Goal: Task Accomplishment & Management: Complete application form

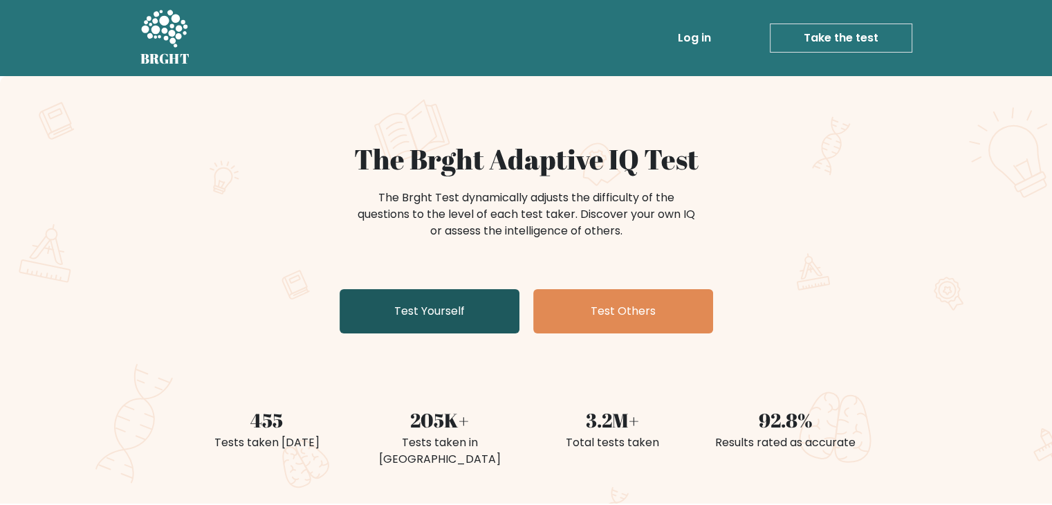
drag, startPoint x: 0, startPoint y: 0, endPoint x: 434, endPoint y: 323, distance: 541.1
click at [434, 323] on link "Test Yourself" at bounding box center [429, 311] width 180 height 44
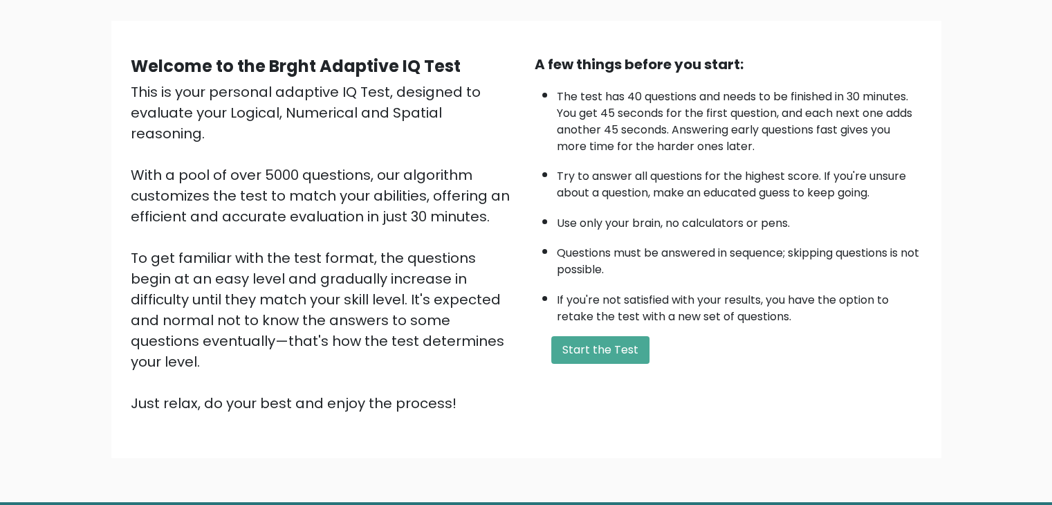
scroll to position [129, 0]
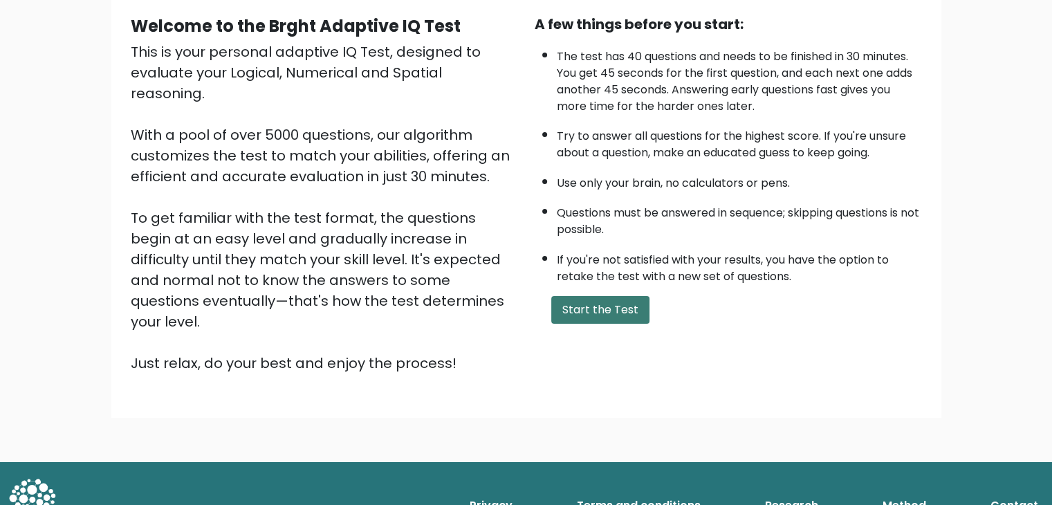
click at [588, 308] on button "Start the Test" at bounding box center [600, 310] width 98 height 28
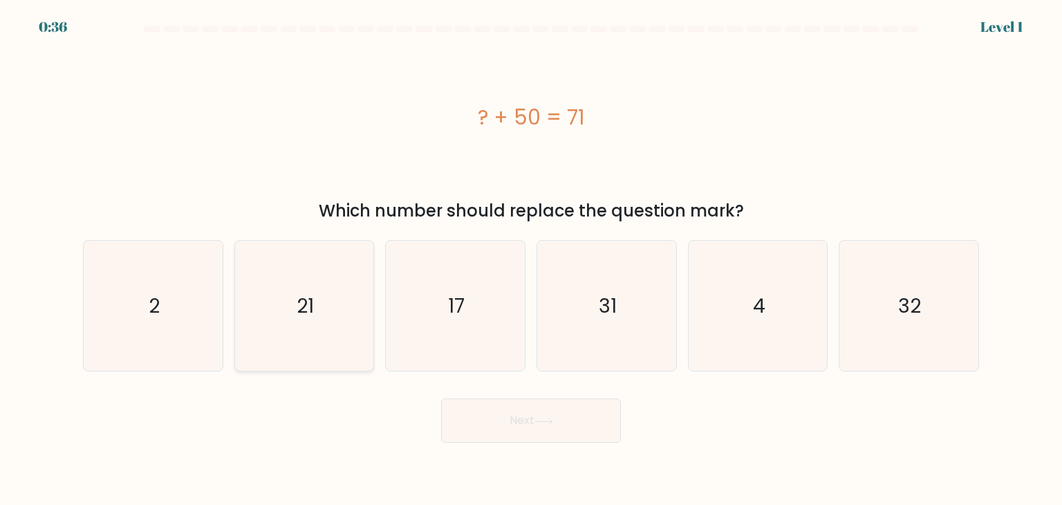
click at [317, 319] on icon "21" at bounding box center [304, 306] width 130 height 130
click at [531, 259] on input "b. 21" at bounding box center [531, 255] width 1 height 7
radio input "true"
click at [517, 424] on button "Next" at bounding box center [531, 420] width 180 height 44
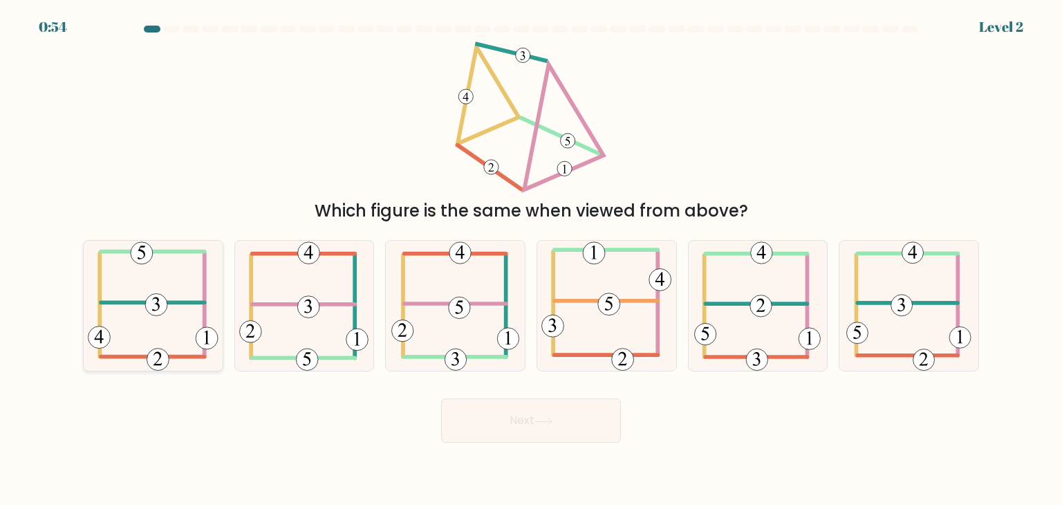
click at [158, 335] on icon at bounding box center [153, 306] width 131 height 130
click at [531, 259] on input "a." at bounding box center [531, 255] width 1 height 7
radio input "true"
click at [512, 429] on button "Next" at bounding box center [531, 420] width 180 height 44
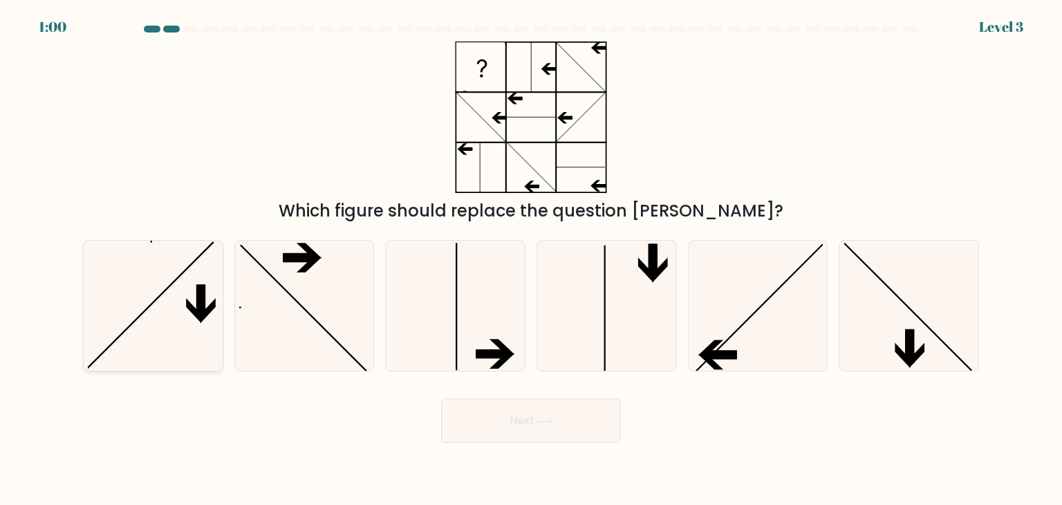
click at [157, 344] on icon at bounding box center [153, 306] width 130 height 130
click at [531, 259] on input "a." at bounding box center [531, 255] width 1 height 7
radio input "true"
click at [563, 420] on button "Next" at bounding box center [531, 420] width 180 height 44
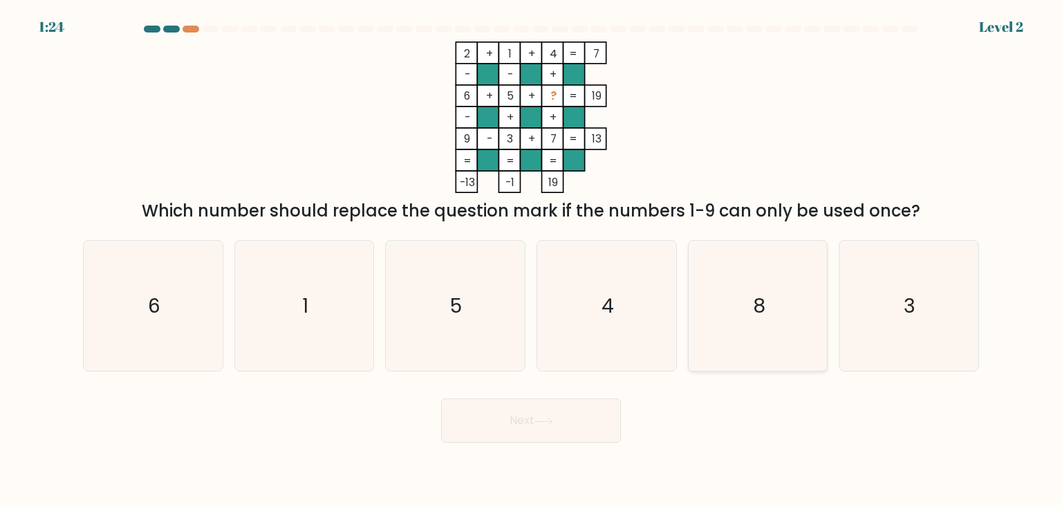
click at [780, 292] on icon "8" at bounding box center [758, 306] width 130 height 130
click at [532, 259] on input "e. 8" at bounding box center [531, 255] width 1 height 7
radio input "true"
click at [537, 424] on button "Next" at bounding box center [531, 420] width 180 height 44
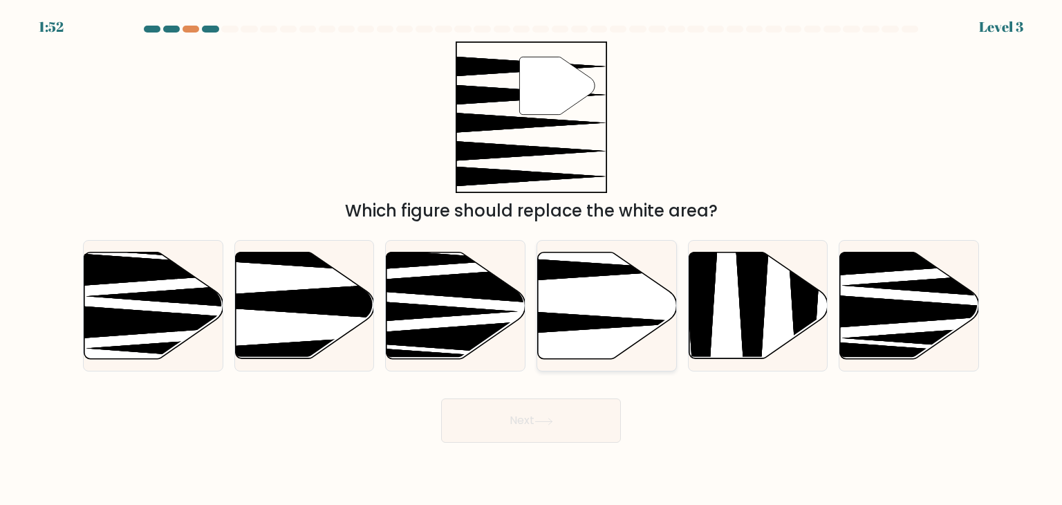
click at [590, 305] on icon at bounding box center [607, 305] width 139 height 106
click at [532, 259] on input "d." at bounding box center [531, 255] width 1 height 7
radio input "true"
click at [584, 424] on button "Next" at bounding box center [531, 420] width 180 height 44
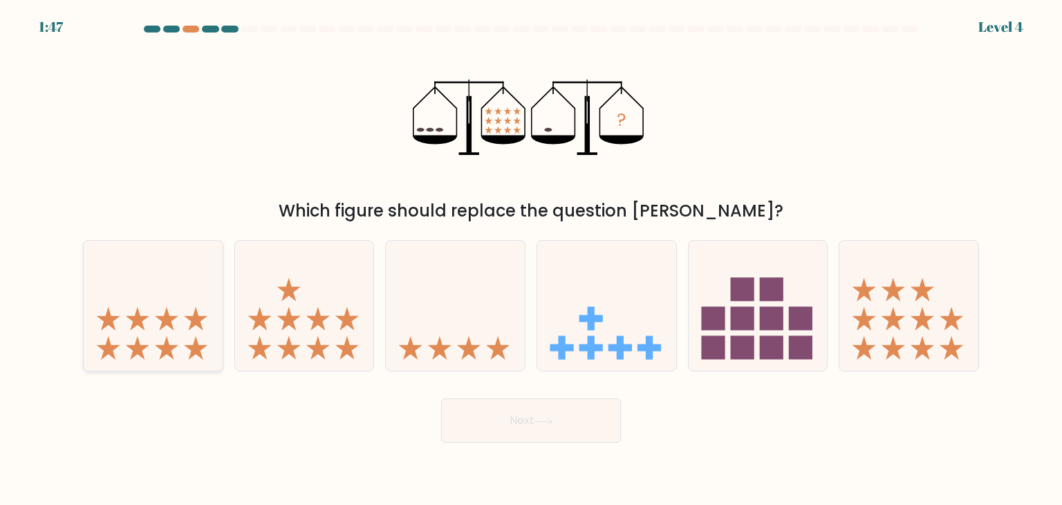
click at [180, 333] on icon at bounding box center [153, 305] width 139 height 115
click at [531, 259] on input "a." at bounding box center [531, 255] width 1 height 7
radio input "true"
click at [565, 418] on button "Next" at bounding box center [531, 420] width 180 height 44
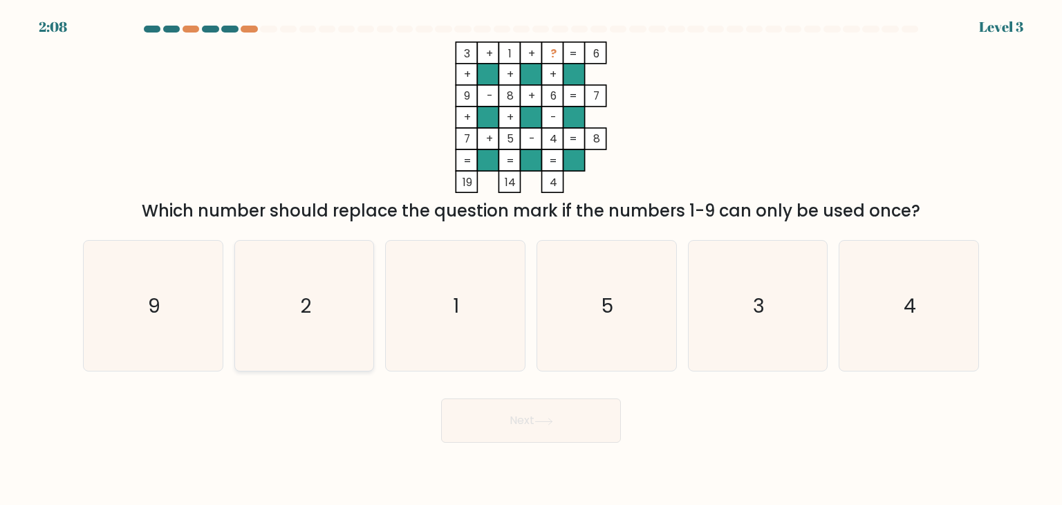
click at [285, 330] on icon "2" at bounding box center [304, 306] width 130 height 130
click at [531, 259] on input "b. 2" at bounding box center [531, 255] width 1 height 7
radio input "true"
click at [524, 422] on button "Next" at bounding box center [531, 420] width 180 height 44
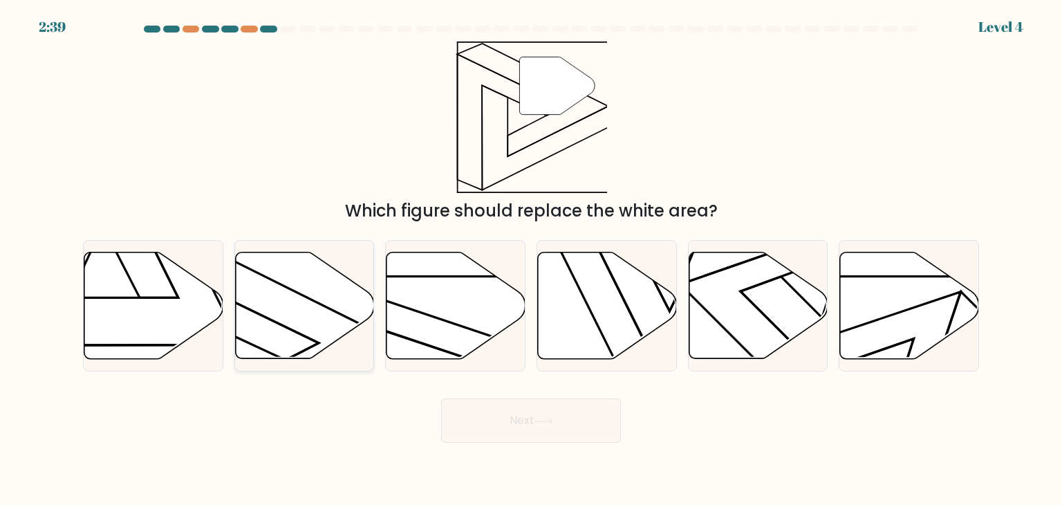
click at [319, 310] on icon at bounding box center [304, 305] width 139 height 106
click at [531, 259] on input "b." at bounding box center [531, 255] width 1 height 7
radio input "true"
click at [546, 418] on icon at bounding box center [543, 422] width 19 height 8
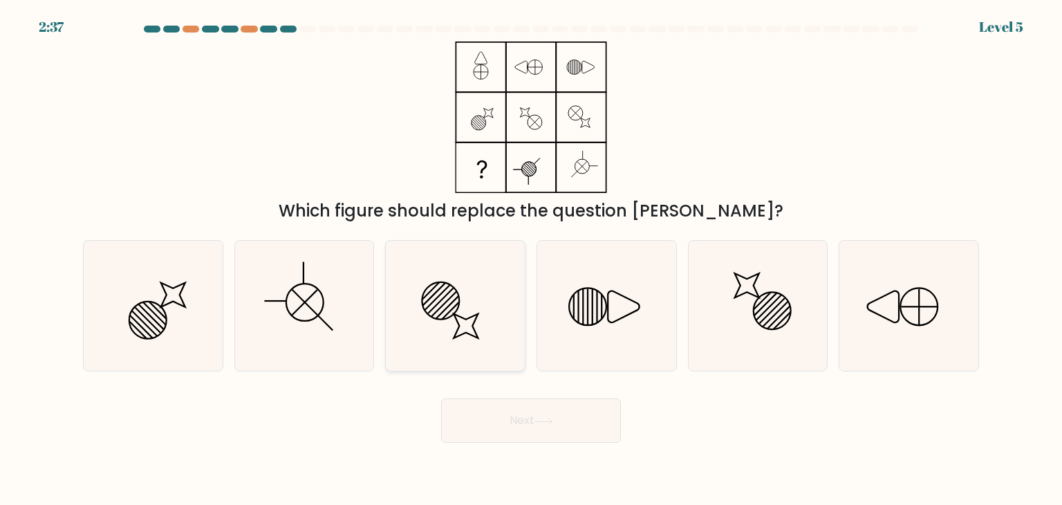
click at [444, 312] on icon at bounding box center [455, 306] width 130 height 130
click at [531, 259] on input "c." at bounding box center [531, 255] width 1 height 7
radio input "true"
click at [130, 315] on line at bounding box center [141, 326] width 23 height 23
click at [531, 259] on input "a." at bounding box center [531, 255] width 1 height 7
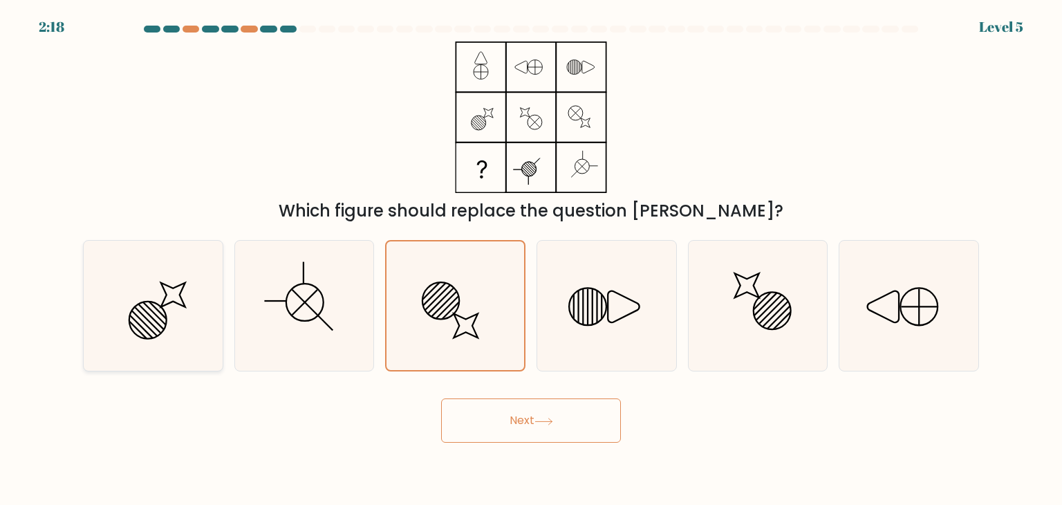
radio input "true"
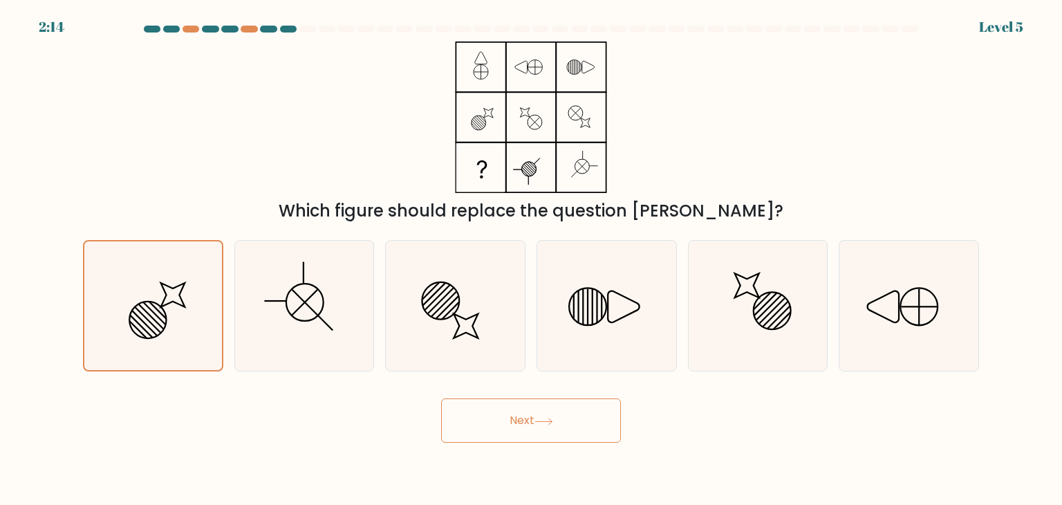
click at [496, 418] on button "Next" at bounding box center [531, 420] width 180 height 44
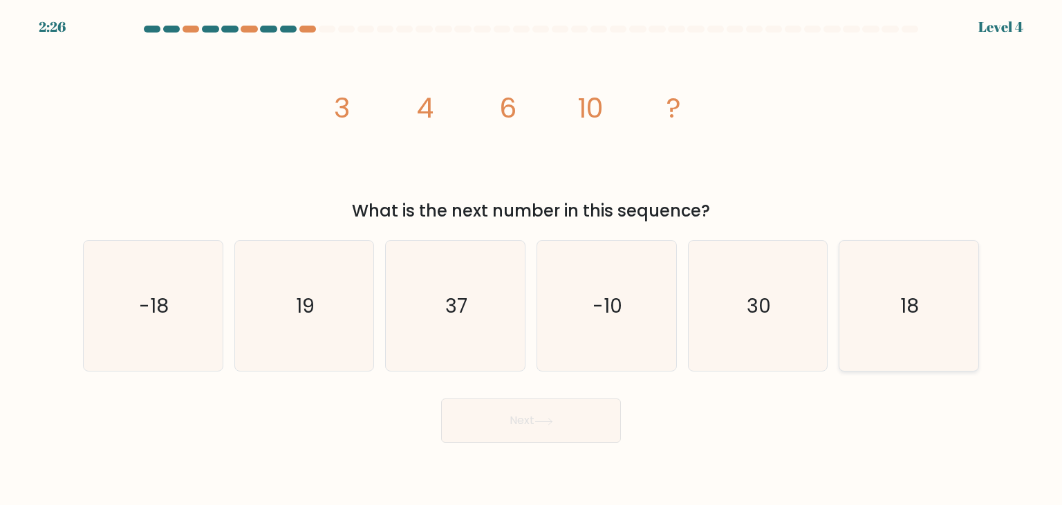
click at [938, 318] on icon "18" at bounding box center [908, 306] width 130 height 130
click at [532, 259] on input "f. 18" at bounding box center [531, 255] width 1 height 7
radio input "true"
click at [553, 424] on icon at bounding box center [543, 422] width 19 height 8
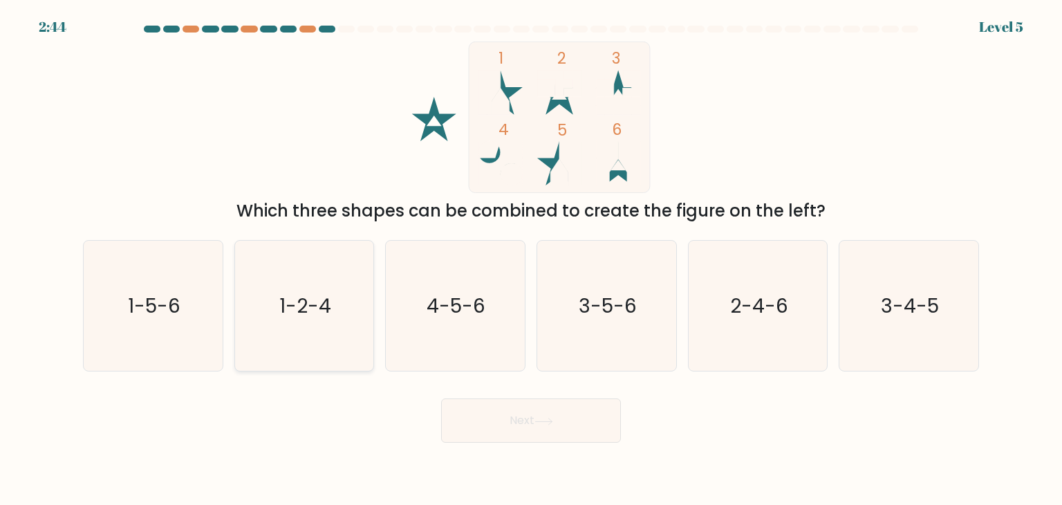
drag, startPoint x: 147, startPoint y: 299, endPoint x: 287, endPoint y: 301, distance: 140.4
click at [147, 299] on text "1-5-6" at bounding box center [154, 306] width 53 height 28
click at [531, 259] on input "a. 1-5-6" at bounding box center [531, 255] width 1 height 7
radio input "true"
click at [521, 421] on button "Next" at bounding box center [531, 420] width 180 height 44
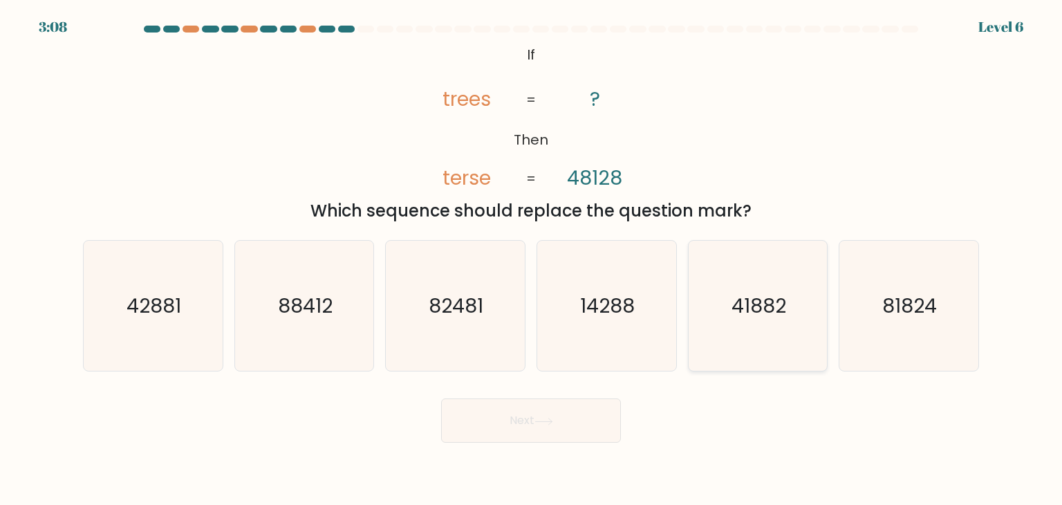
click at [754, 340] on icon "41882" at bounding box center [758, 306] width 130 height 130
click at [532, 259] on input "e. 41882" at bounding box center [531, 255] width 1 height 7
radio input "true"
click at [514, 418] on button "Next" at bounding box center [531, 420] width 180 height 44
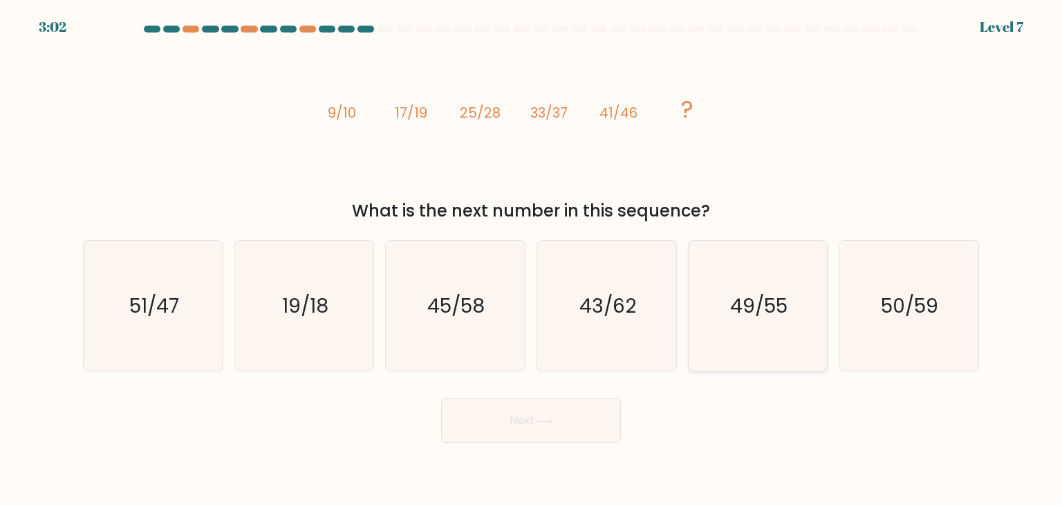
click at [757, 331] on icon "49/55" at bounding box center [758, 306] width 130 height 130
click at [532, 259] on input "e. 49/55" at bounding box center [531, 255] width 1 height 7
radio input "true"
click at [561, 428] on button "Next" at bounding box center [531, 420] width 180 height 44
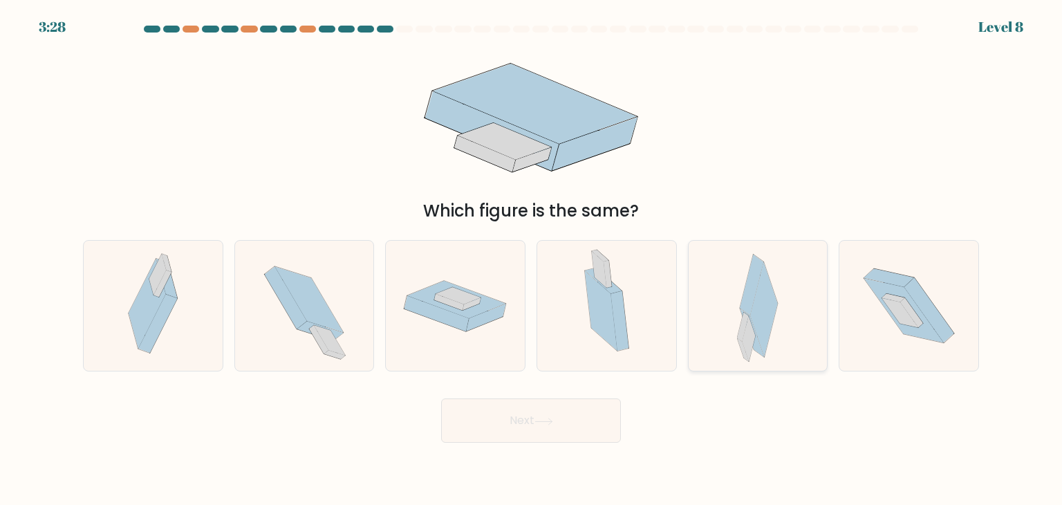
click at [749, 328] on icon at bounding box center [749, 339] width 13 height 46
click at [532, 259] on input "e." at bounding box center [531, 255] width 1 height 7
radio input "true"
drag, startPoint x: 521, startPoint y: 418, endPoint x: 611, endPoint y: 408, distance: 90.5
click at [521, 418] on button "Next" at bounding box center [531, 420] width 180 height 44
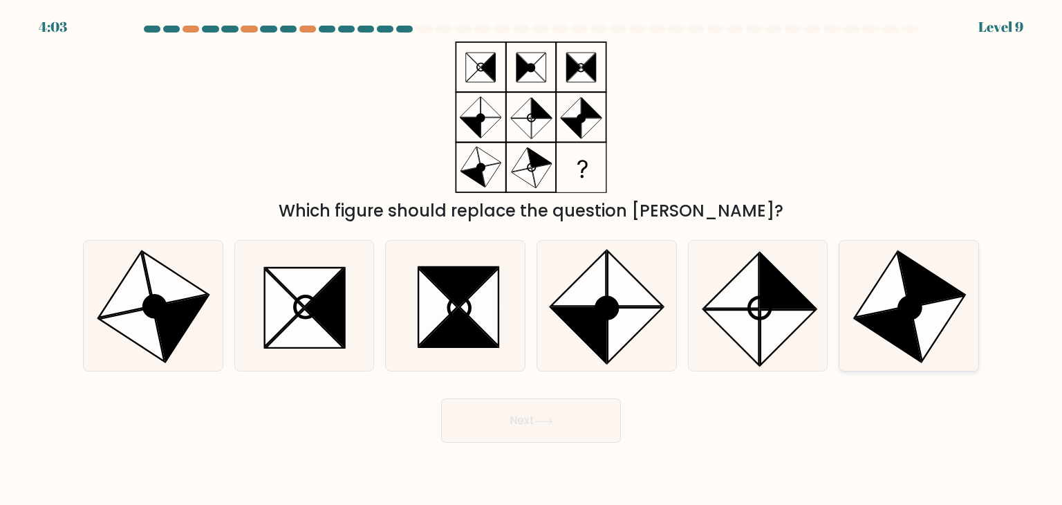
click at [908, 316] on icon at bounding box center [909, 307] width 21 height 21
click at [532, 259] on input "f." at bounding box center [531, 255] width 1 height 7
radio input "true"
click at [548, 419] on icon at bounding box center [543, 422] width 19 height 8
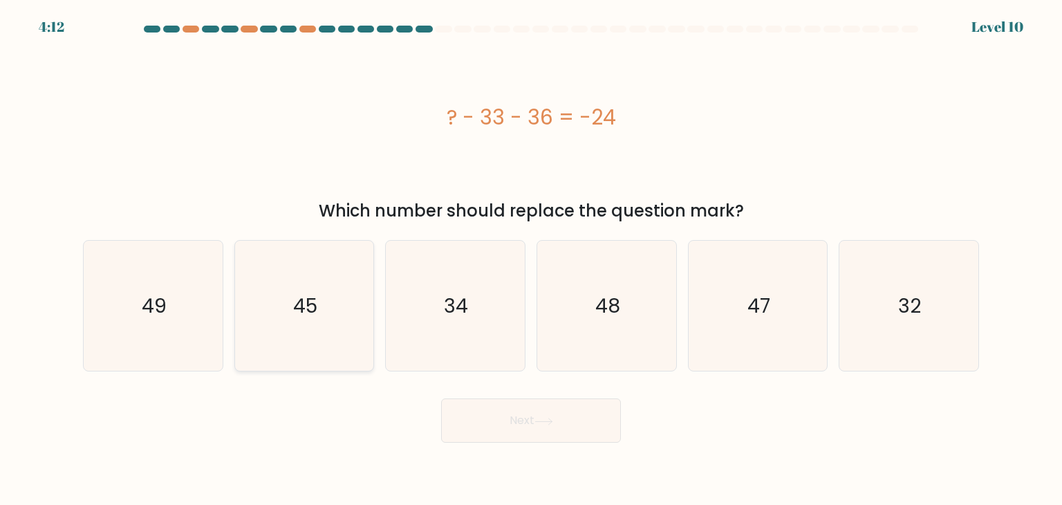
drag, startPoint x: 334, startPoint y: 328, endPoint x: 353, endPoint y: 333, distance: 19.3
click at [334, 328] on icon "45" at bounding box center [304, 306] width 130 height 130
click at [531, 259] on input "b. 45" at bounding box center [531, 255] width 1 height 7
radio input "true"
click at [477, 429] on button "Next" at bounding box center [531, 420] width 180 height 44
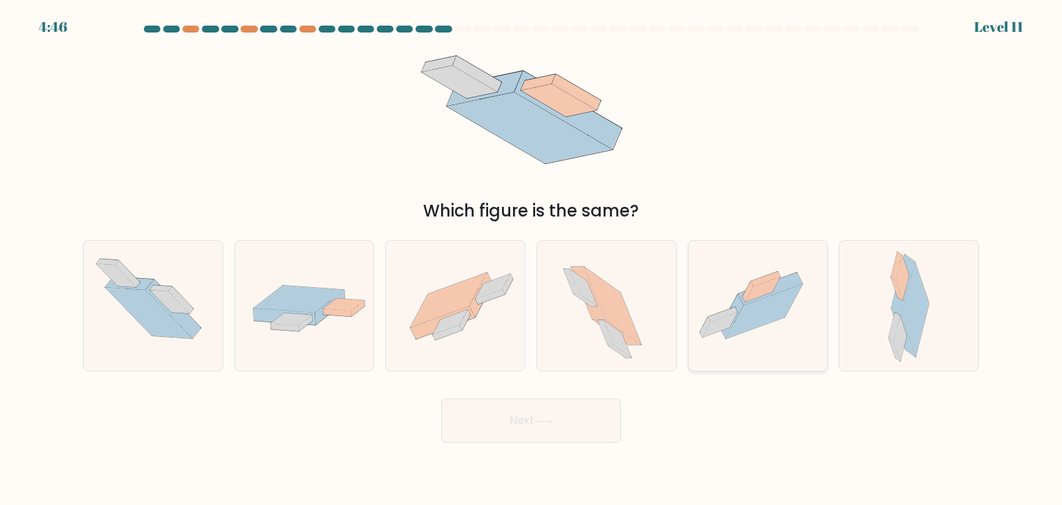
click at [758, 309] on icon at bounding box center [764, 311] width 77 height 55
click at [532, 259] on input "e." at bounding box center [531, 255] width 1 height 7
radio input "true"
click at [506, 420] on button "Next" at bounding box center [531, 420] width 180 height 44
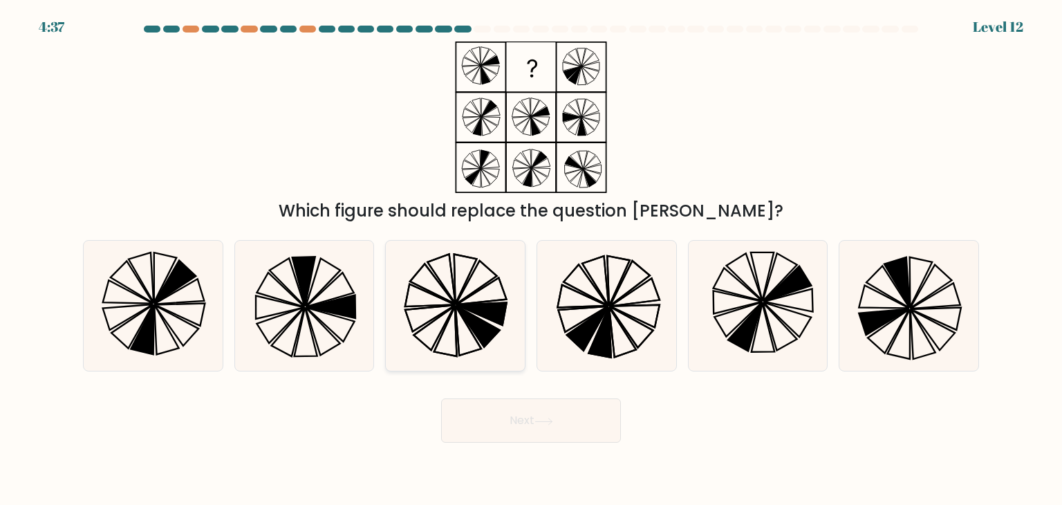
click at [445, 321] on icon at bounding box center [455, 306] width 130 height 130
click at [531, 259] on input "c." at bounding box center [531, 255] width 1 height 7
radio input "true"
click at [503, 436] on button "Next" at bounding box center [531, 420] width 180 height 44
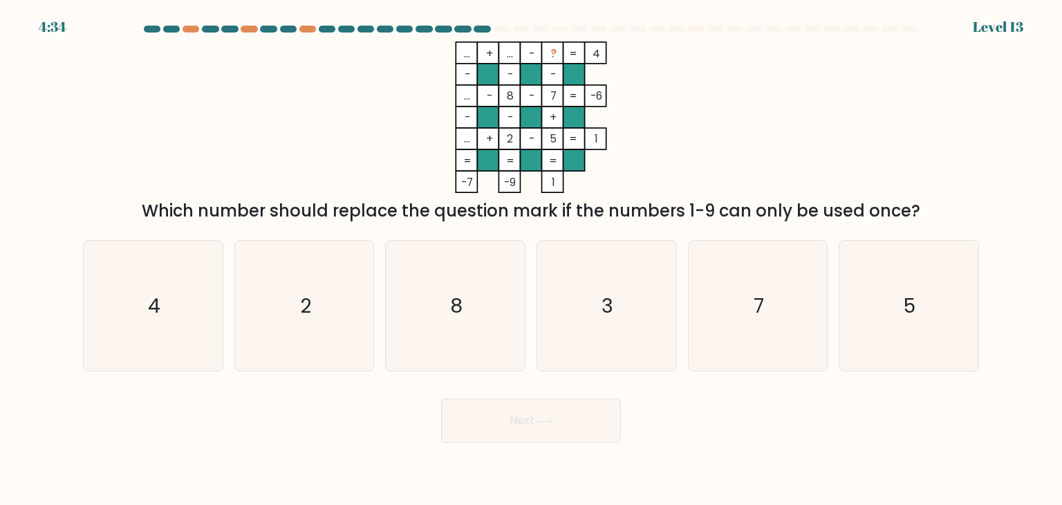
click at [537, 351] on div "3" at bounding box center [607, 305] width 140 height 131
click at [532, 259] on input "d. 3" at bounding box center [531, 255] width 1 height 7
radio input "true"
click at [584, 423] on button "Next" at bounding box center [531, 420] width 180 height 44
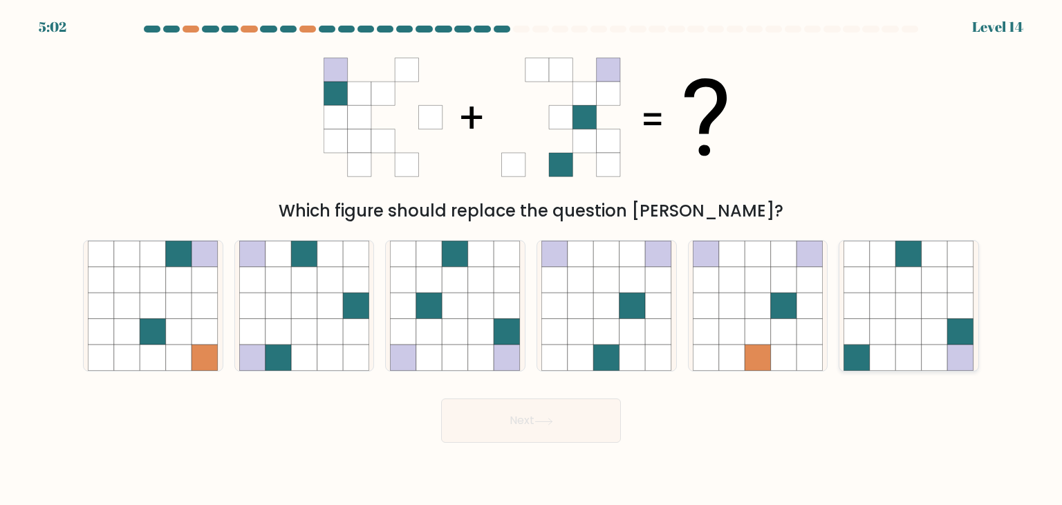
click at [876, 276] on icon at bounding box center [883, 280] width 26 height 26
click at [532, 259] on input "f." at bounding box center [531, 255] width 1 height 7
radio input "true"
click at [279, 312] on icon at bounding box center [278, 305] width 26 height 26
click at [531, 259] on input "b." at bounding box center [531, 255] width 1 height 7
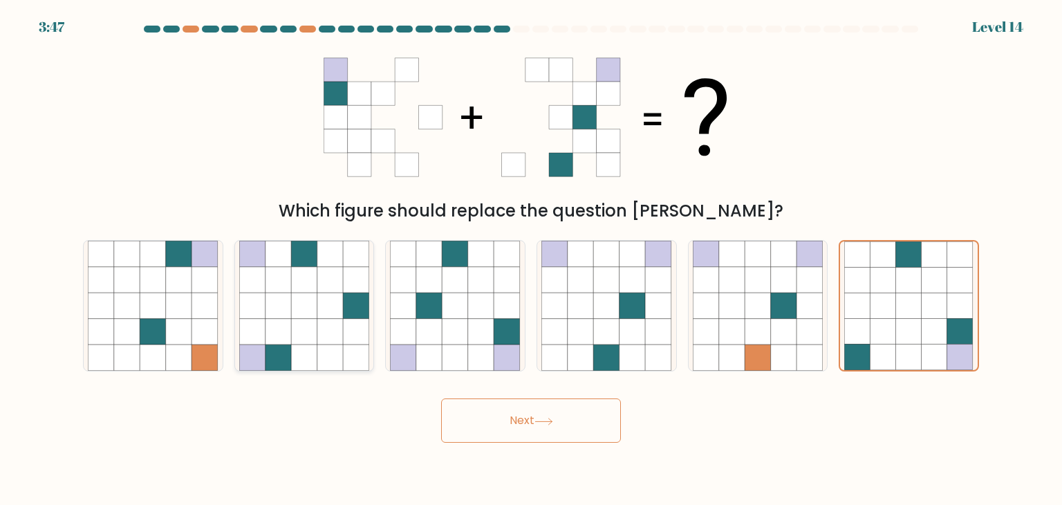
radio input "true"
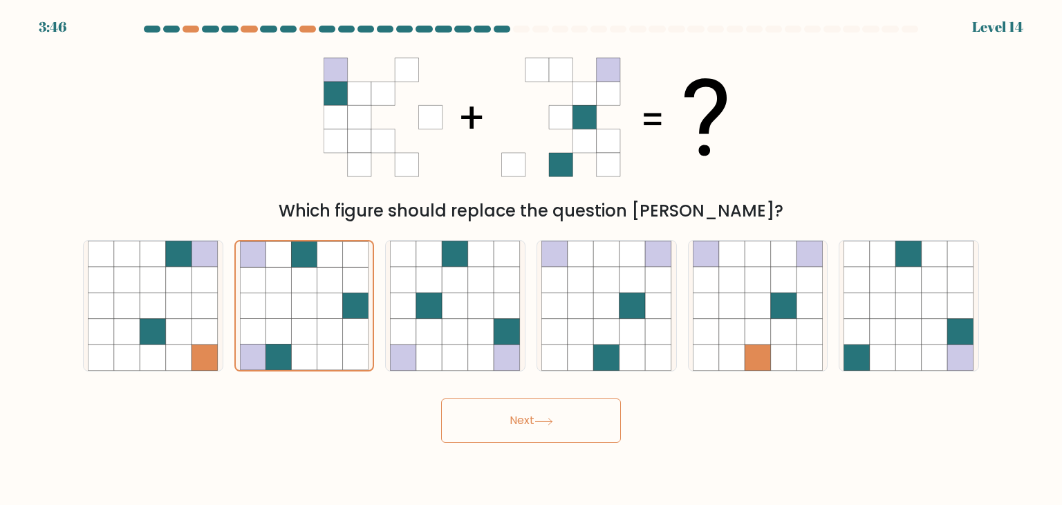
click at [557, 432] on button "Next" at bounding box center [531, 420] width 180 height 44
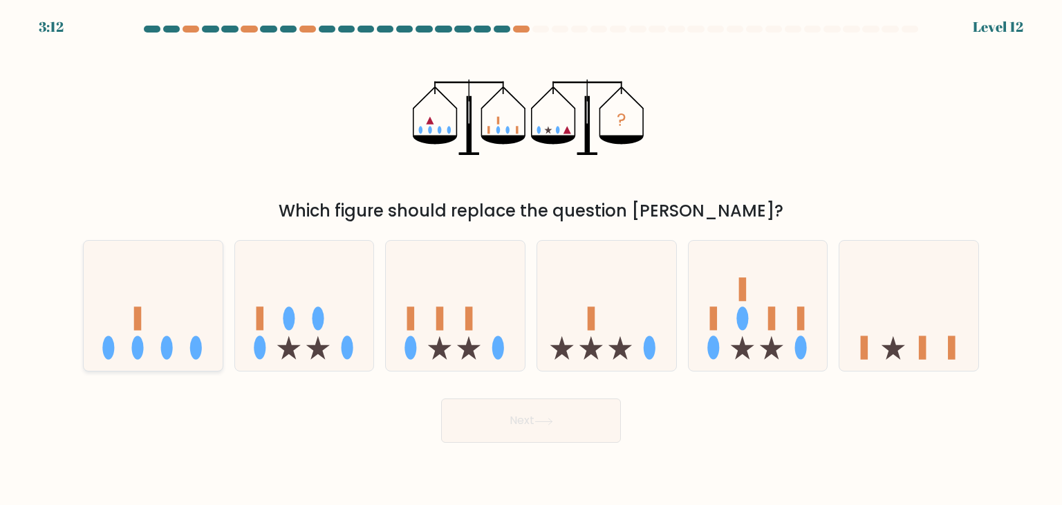
click at [168, 346] on ellipse at bounding box center [167, 348] width 12 height 24
click at [531, 259] on input "a." at bounding box center [531, 255] width 1 height 7
radio input "true"
click at [527, 422] on button "Next" at bounding box center [531, 420] width 180 height 44
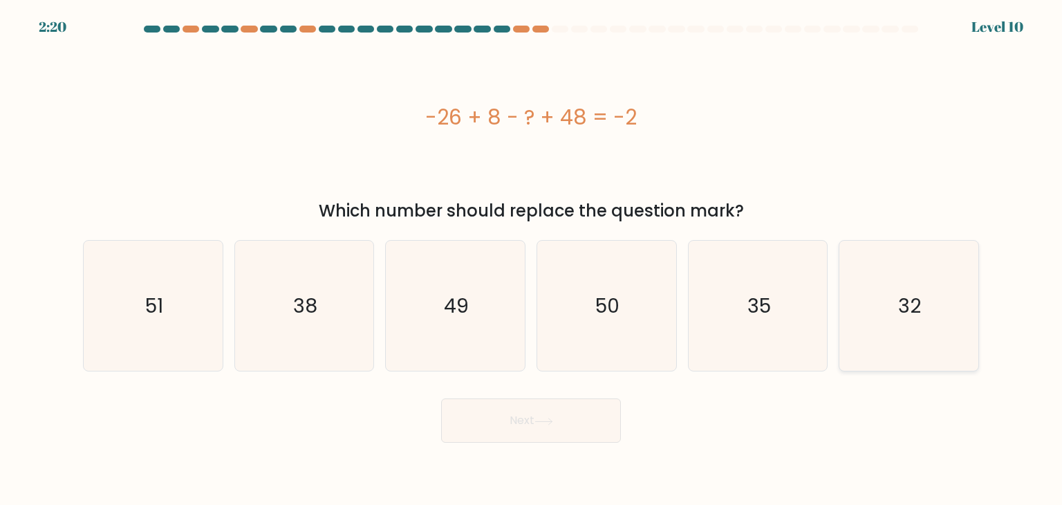
click at [888, 316] on icon "32" at bounding box center [908, 306] width 130 height 130
click at [532, 259] on input "f. 32" at bounding box center [531, 255] width 1 height 7
radio input "true"
click at [546, 422] on icon at bounding box center [543, 422] width 19 height 8
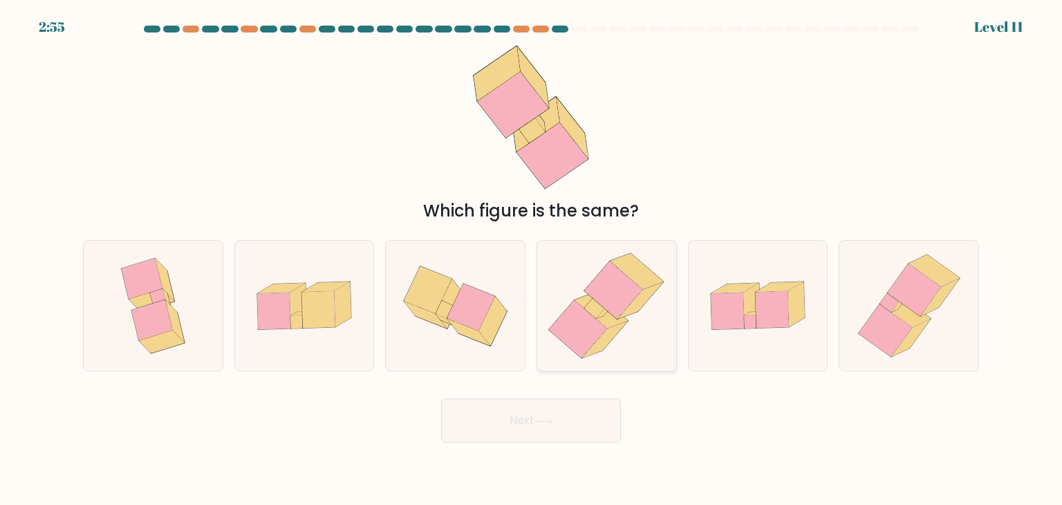
click at [599, 316] on icon at bounding box center [605, 312] width 17 height 13
click at [532, 259] on input "d." at bounding box center [531, 255] width 1 height 7
radio input "true"
click at [527, 413] on button "Next" at bounding box center [531, 420] width 180 height 44
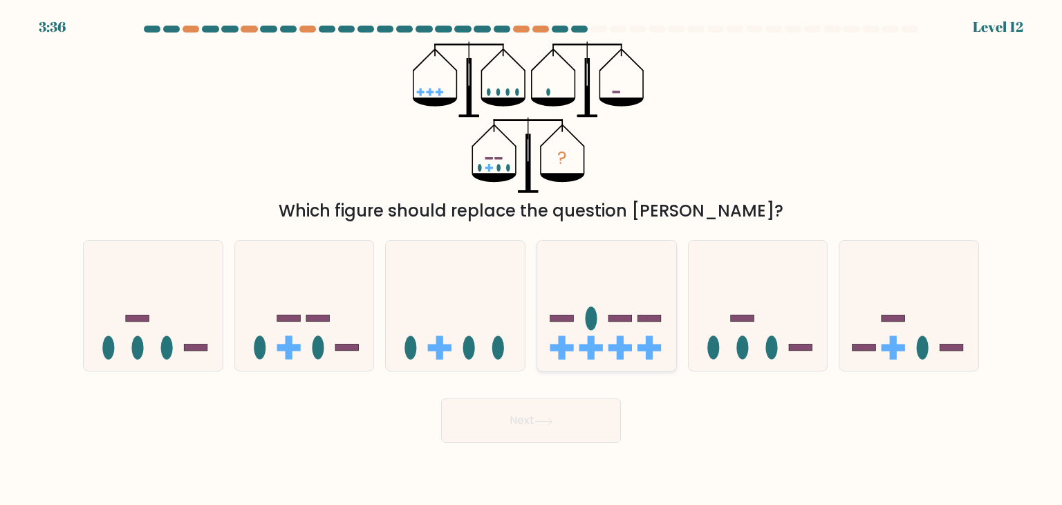
click at [617, 334] on icon at bounding box center [606, 305] width 139 height 115
click at [532, 259] on input "d." at bounding box center [531, 255] width 1 height 7
radio input "true"
click at [558, 428] on button "Next" at bounding box center [531, 420] width 180 height 44
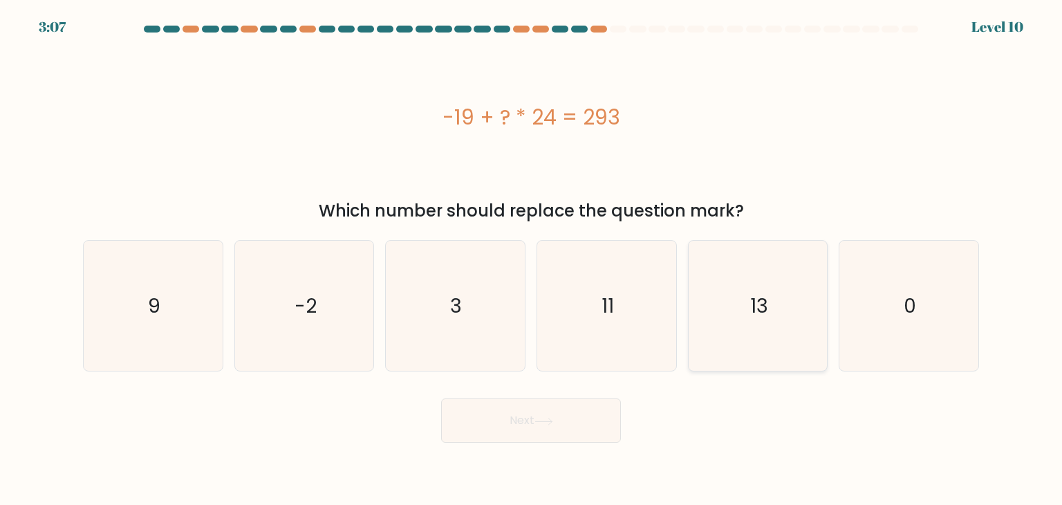
drag, startPoint x: 755, startPoint y: 324, endPoint x: 745, endPoint y: 294, distance: 31.5
click at [756, 324] on icon "13" at bounding box center [758, 306] width 130 height 130
click at [532, 259] on input "e. 13" at bounding box center [531, 255] width 1 height 7
radio input "true"
click at [547, 426] on button "Next" at bounding box center [531, 420] width 180 height 44
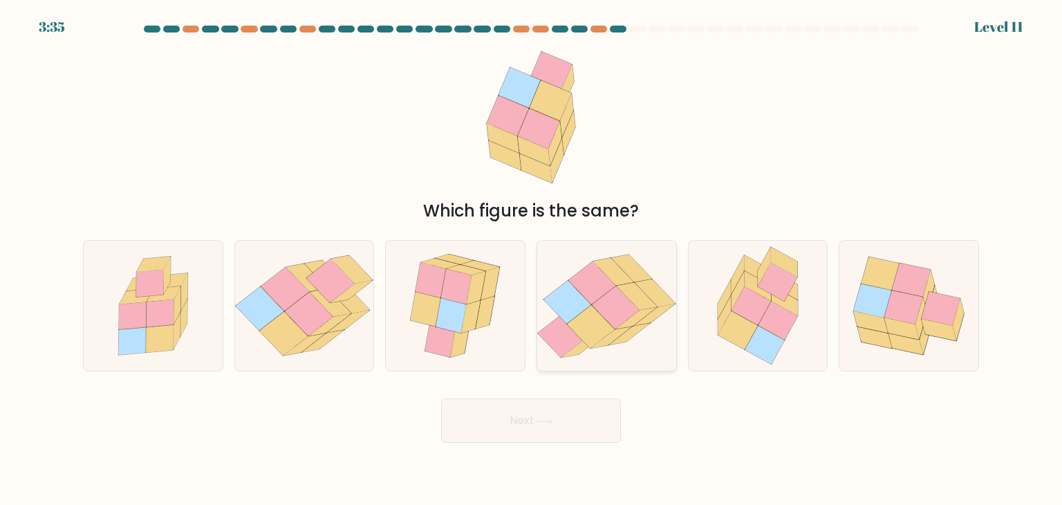
click at [592, 298] on icon at bounding box center [592, 282] width 48 height 43
click at [532, 259] on input "d." at bounding box center [531, 255] width 1 height 7
radio input "true"
click at [516, 418] on button "Next" at bounding box center [531, 420] width 180 height 44
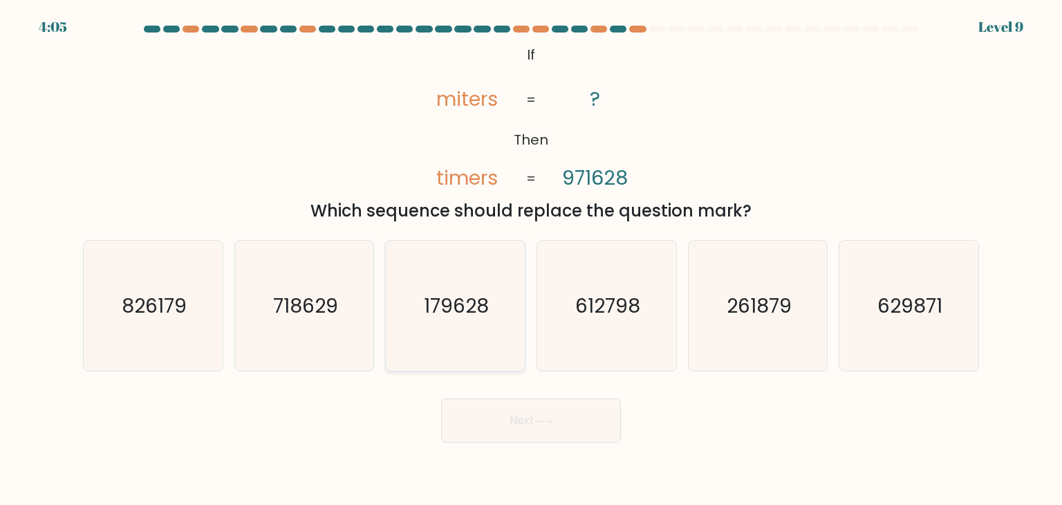
click at [461, 337] on icon "179628" at bounding box center [455, 306] width 130 height 130
click at [531, 259] on input "c. 179628" at bounding box center [531, 255] width 1 height 7
radio input "true"
click at [531, 435] on button "Next" at bounding box center [531, 420] width 180 height 44
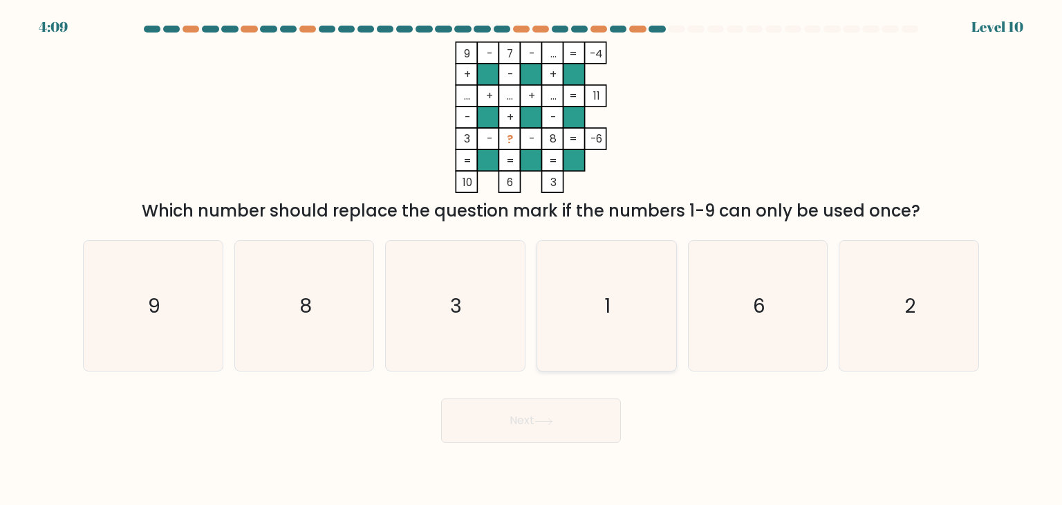
click at [651, 318] on icon "1" at bounding box center [606, 306] width 130 height 130
click at [532, 259] on input "d. 1" at bounding box center [531, 255] width 1 height 7
radio input "true"
click at [595, 416] on button "Next" at bounding box center [531, 420] width 180 height 44
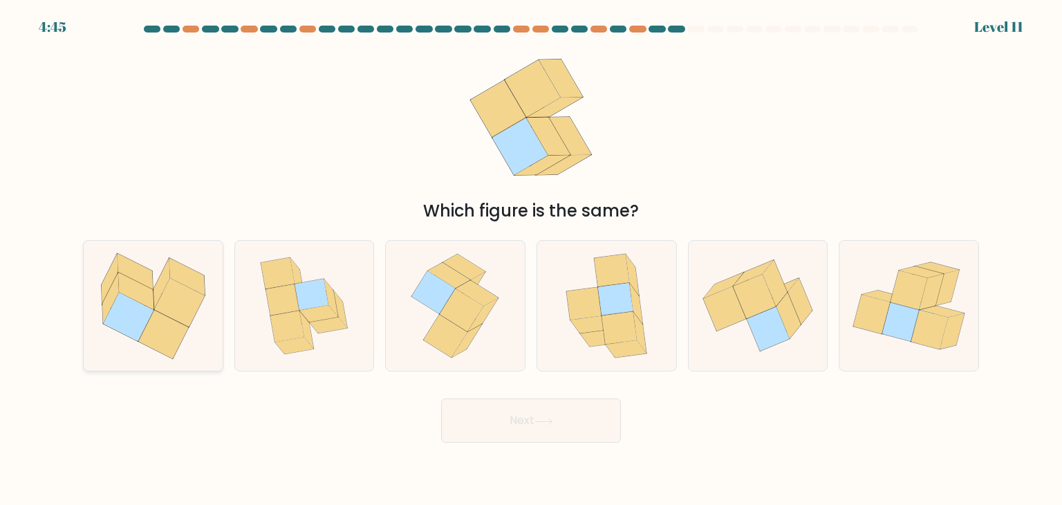
click at [111, 327] on icon at bounding box center [128, 316] width 50 height 48
click at [531, 259] on input "a." at bounding box center [531, 255] width 1 height 7
radio input "true"
click at [558, 419] on button "Next" at bounding box center [531, 420] width 180 height 44
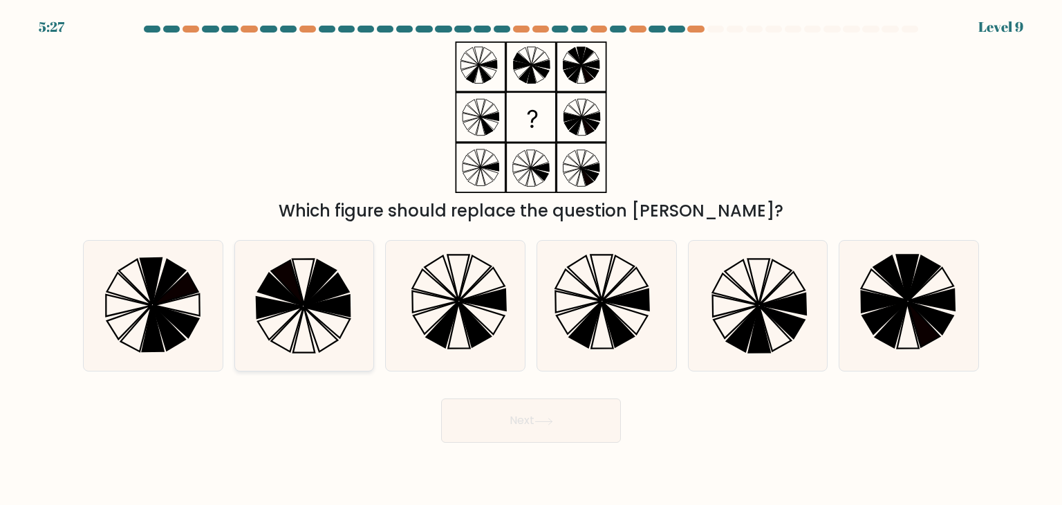
click at [286, 355] on icon at bounding box center [304, 306] width 130 height 130
click at [531, 259] on input "b." at bounding box center [531, 255] width 1 height 7
radio input "true"
click at [539, 409] on button "Next" at bounding box center [531, 420] width 180 height 44
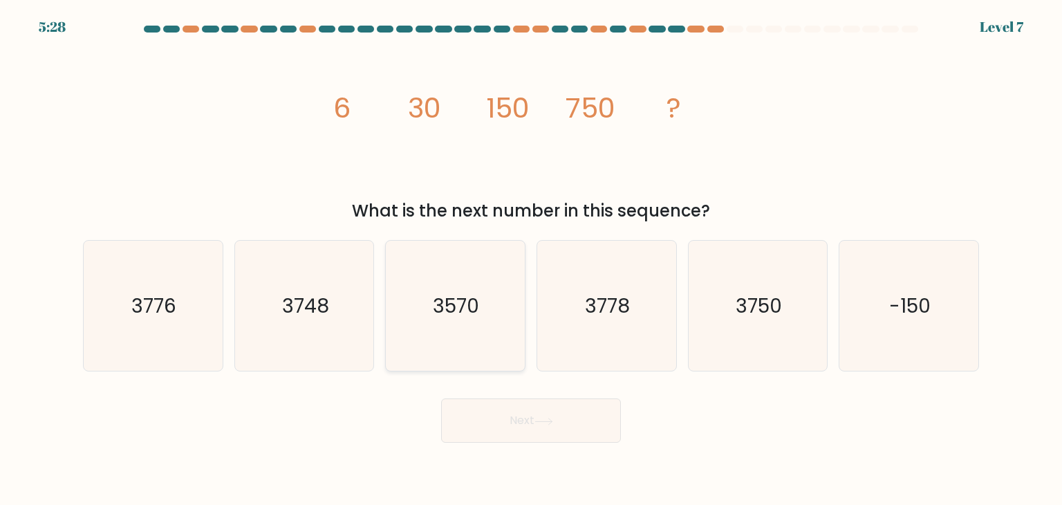
click at [476, 323] on icon "3570" at bounding box center [455, 306] width 130 height 130
click at [531, 259] on input "c. 3570" at bounding box center [531, 255] width 1 height 7
radio input "true"
click at [535, 428] on button "Next" at bounding box center [531, 420] width 180 height 44
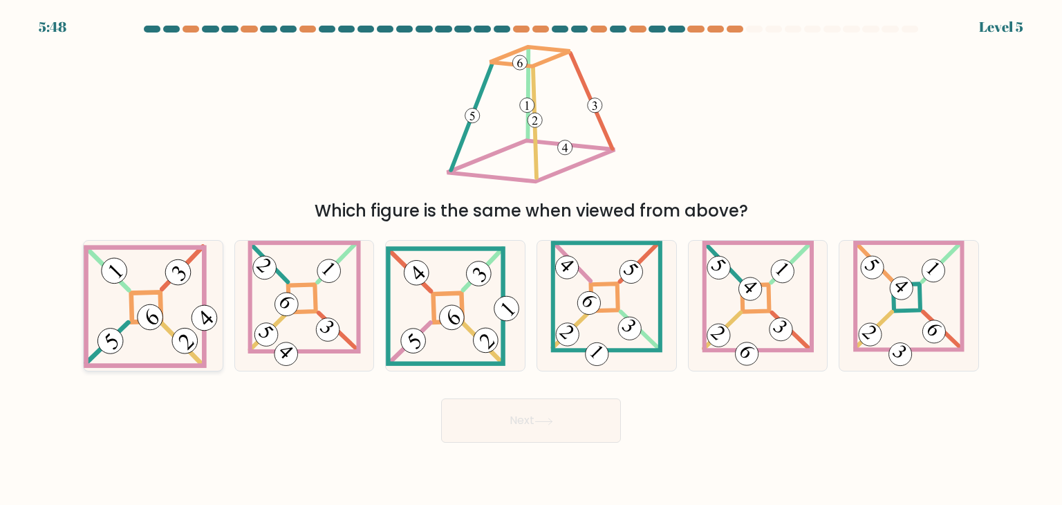
click at [127, 303] on icon at bounding box center [153, 306] width 139 height 124
click at [531, 259] on input "a." at bounding box center [531, 255] width 1 height 7
radio input "true"
click at [528, 429] on button "Next" at bounding box center [531, 420] width 180 height 44
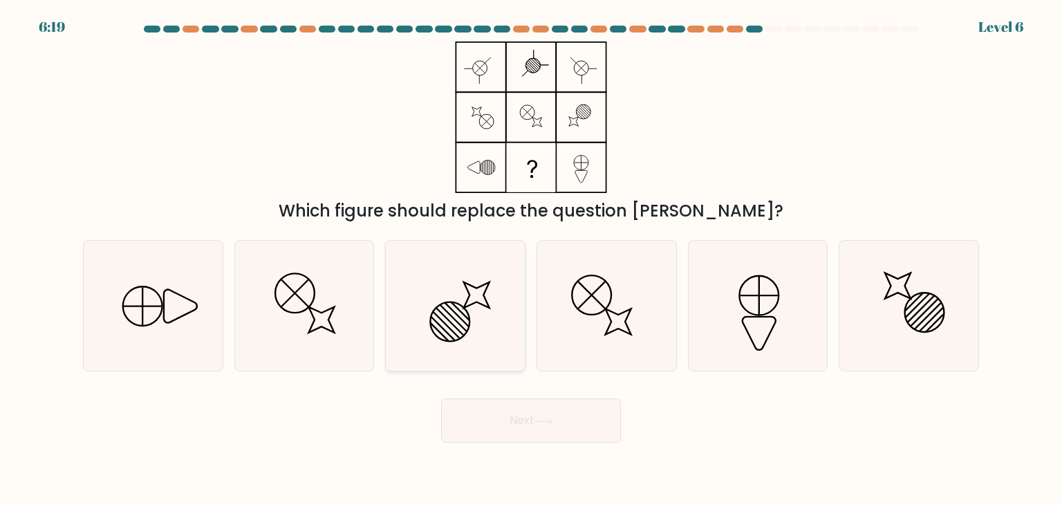
click at [430, 313] on icon at bounding box center [455, 306] width 130 height 130
click at [531, 259] on input "c." at bounding box center [531, 255] width 1 height 7
radio input "true"
drag, startPoint x: 520, startPoint y: 418, endPoint x: 523, endPoint y: 410, distance: 8.7
click at [521, 419] on button "Next" at bounding box center [531, 420] width 180 height 44
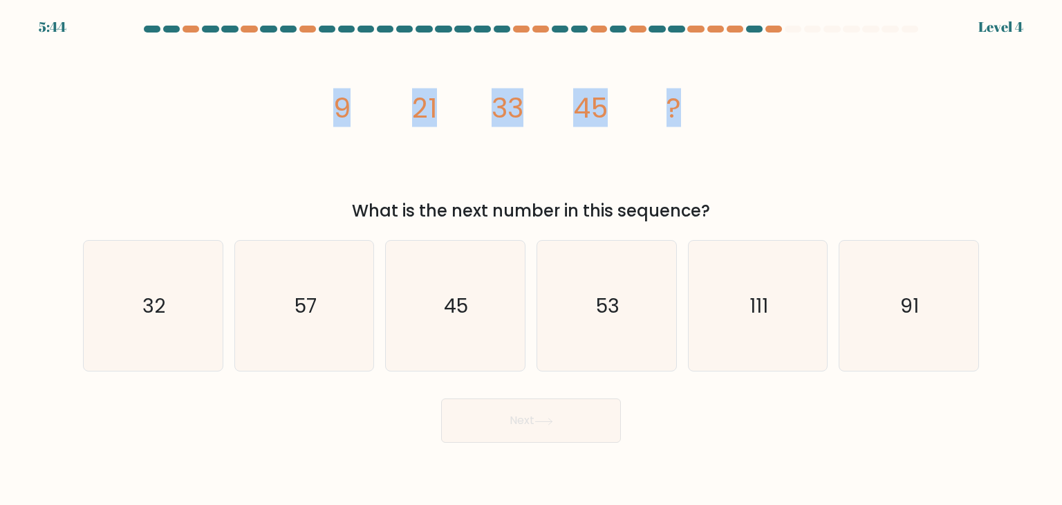
drag, startPoint x: 631, startPoint y: 125, endPoint x: 313, endPoint y: 127, distance: 318.7
click at [313, 127] on div "image/svg+xml 9 21 33 45 ? What is the next number in this sequence?" at bounding box center [531, 132] width 913 height 182
copy g "9 21 33 45 ?"
click at [315, 312] on text "57" at bounding box center [306, 306] width 22 height 28
click at [531, 259] on input "b. 57" at bounding box center [531, 255] width 1 height 7
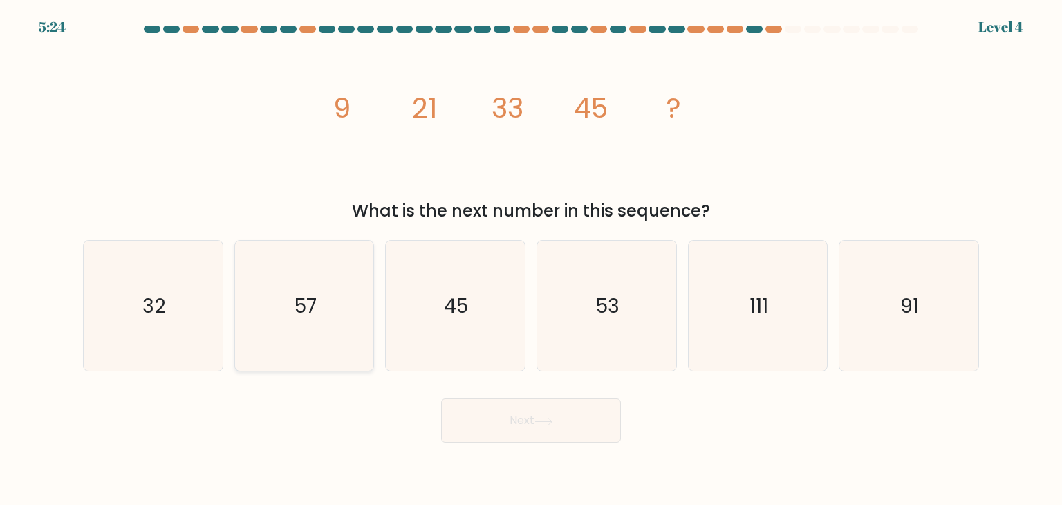
radio input "true"
click at [547, 420] on icon at bounding box center [543, 422] width 19 height 8
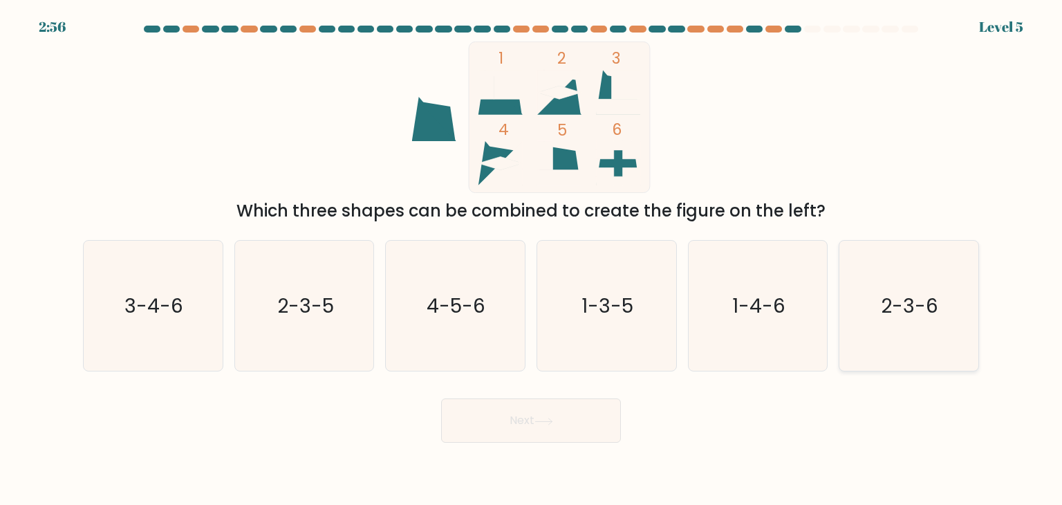
click at [904, 324] on icon "2-3-6" at bounding box center [908, 306] width 130 height 130
click at [532, 259] on input "f. 2-3-6" at bounding box center [531, 255] width 1 height 7
radio input "true"
click at [486, 420] on button "Next" at bounding box center [531, 420] width 180 height 44
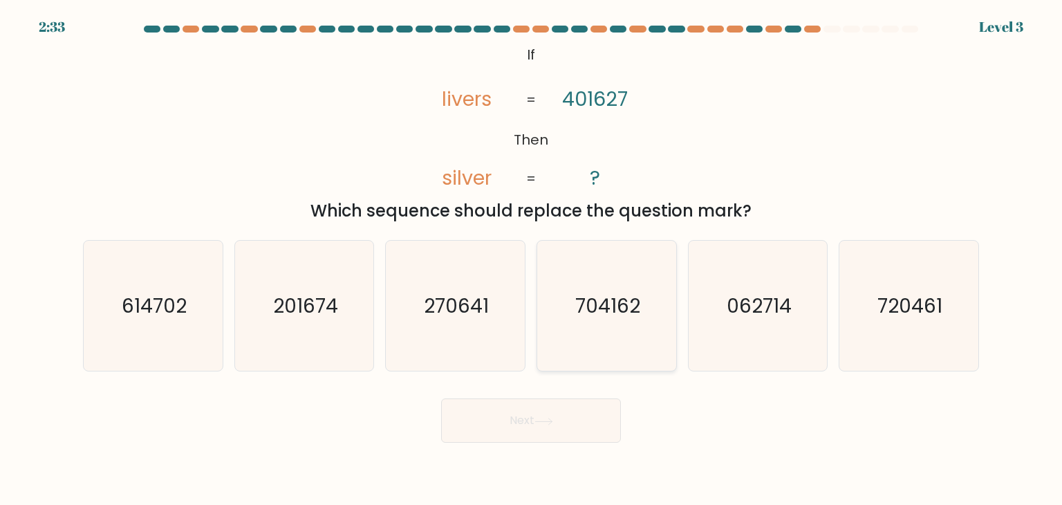
click at [617, 331] on icon "704162" at bounding box center [606, 306] width 130 height 130
click at [532, 259] on input "d. 704162" at bounding box center [531, 255] width 1 height 7
radio input "true"
click at [559, 421] on button "Next" at bounding box center [531, 420] width 180 height 44
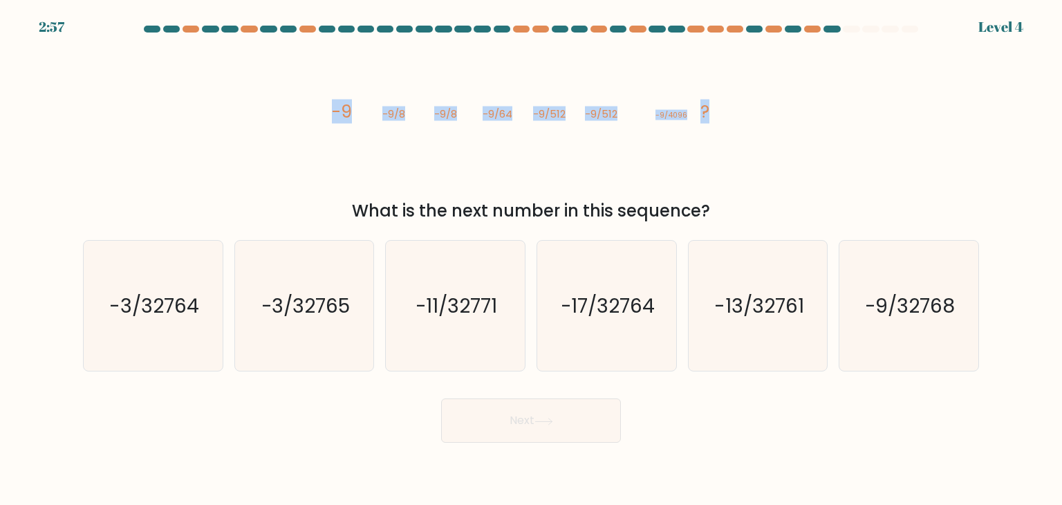
drag, startPoint x: 653, startPoint y: 125, endPoint x: 326, endPoint y: 112, distance: 326.6
click at [326, 112] on icon "image/svg+xml -9 -9/8 -9/8 -9/64 -9/512 -9/512 -9/4096 ?" at bounding box center [531, 116] width 415 height 151
copy g "-9 -9/8 -9/8 -9/64 -9/512 -9/512 -9/4096 ?"
click at [615, 302] on text "-17/32764" at bounding box center [608, 306] width 95 height 28
click at [532, 259] on input "d. -17/32764" at bounding box center [531, 255] width 1 height 7
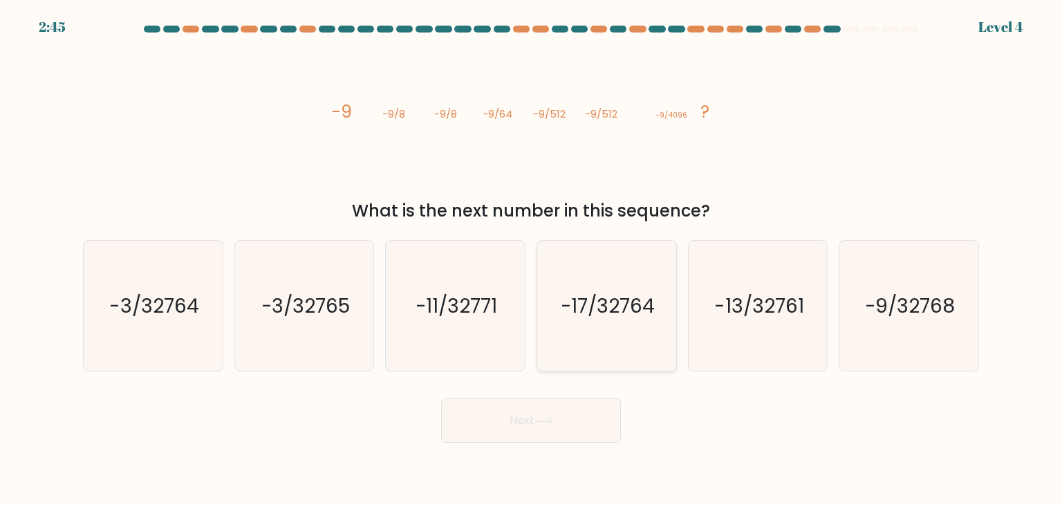
radio input "true"
click at [279, 318] on text "-3/32765" at bounding box center [305, 306] width 89 height 28
click at [531, 259] on input "b. -3/32765" at bounding box center [531, 255] width 1 height 7
radio input "true"
click at [176, 328] on icon "-3/32764" at bounding box center [153, 306] width 130 height 130
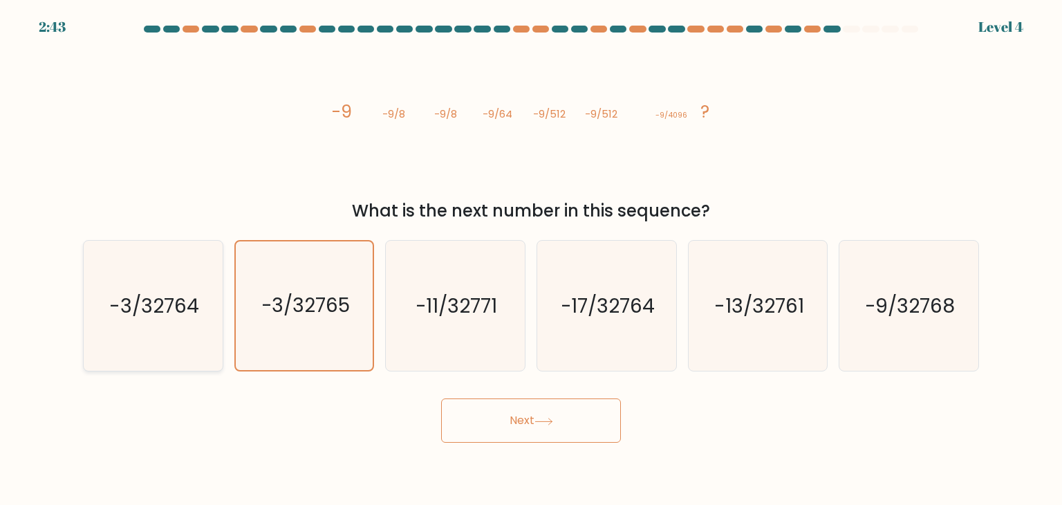
click at [531, 259] on input "a. -3/32764" at bounding box center [531, 255] width 1 height 7
radio input "true"
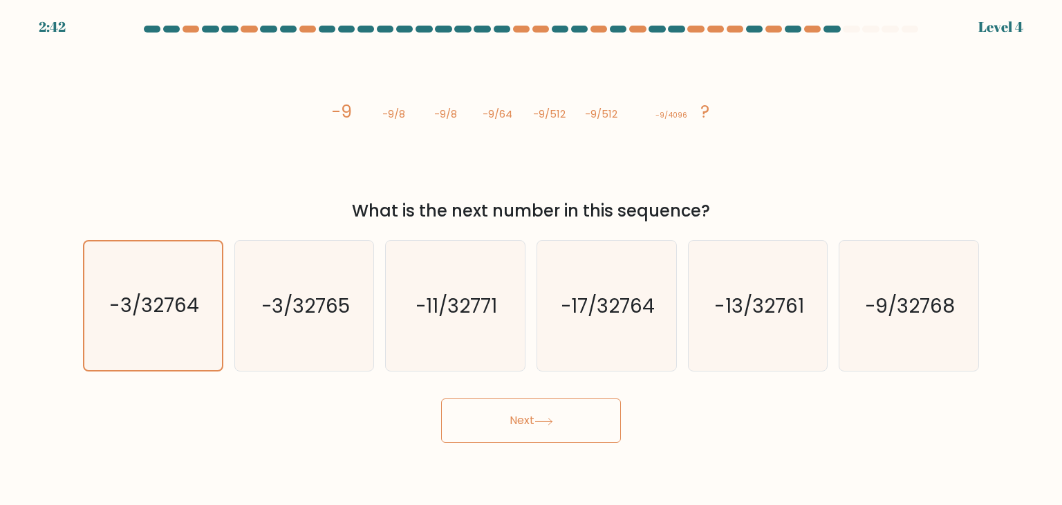
click at [563, 422] on button "Next" at bounding box center [531, 420] width 180 height 44
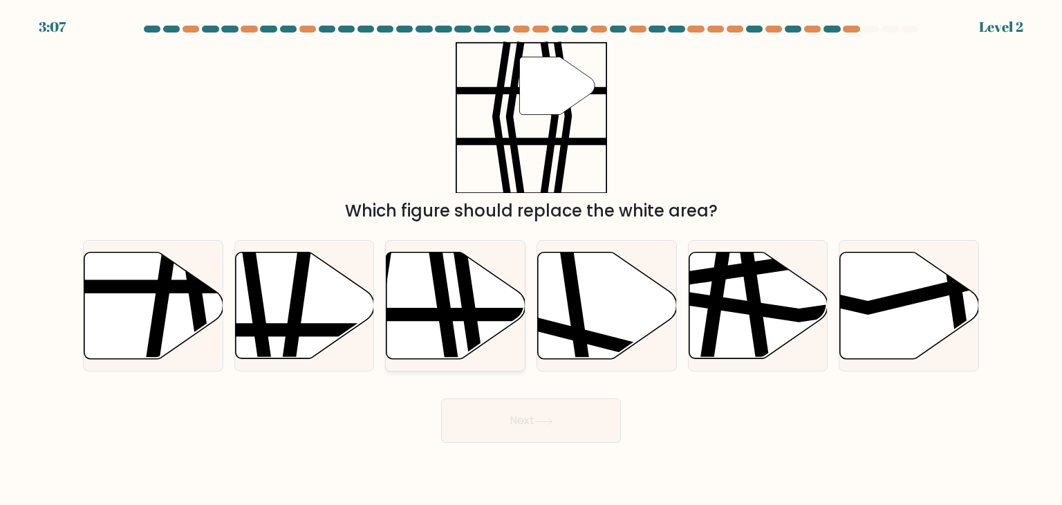
click at [445, 319] on icon at bounding box center [442, 365] width 20 height 280
click at [531, 259] on input "c." at bounding box center [531, 255] width 1 height 7
radio input "true"
click at [572, 424] on button "Next" at bounding box center [531, 420] width 180 height 44
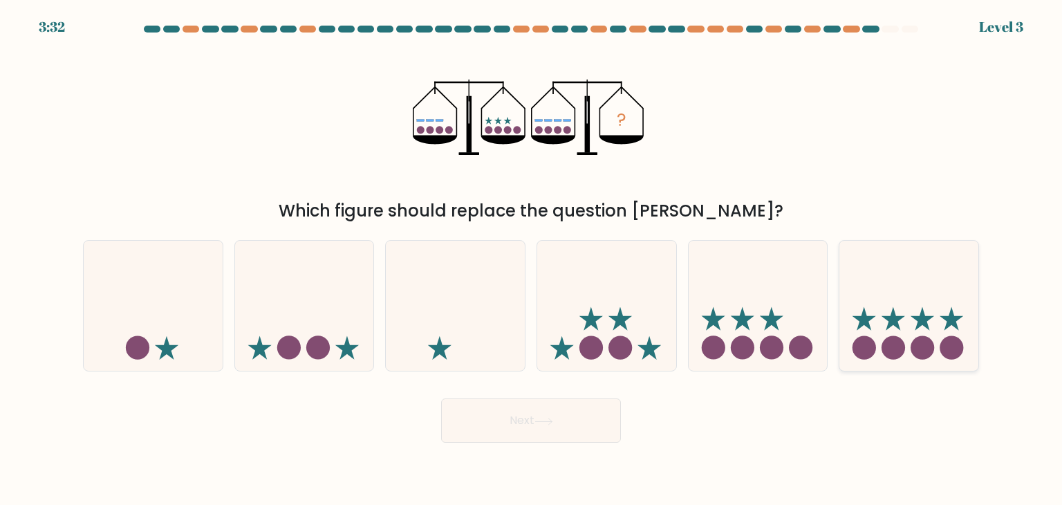
click at [871, 338] on circle at bounding box center [864, 348] width 24 height 24
click at [532, 259] on input "f." at bounding box center [531, 255] width 1 height 7
radio input "true"
click at [556, 434] on button "Next" at bounding box center [531, 420] width 180 height 44
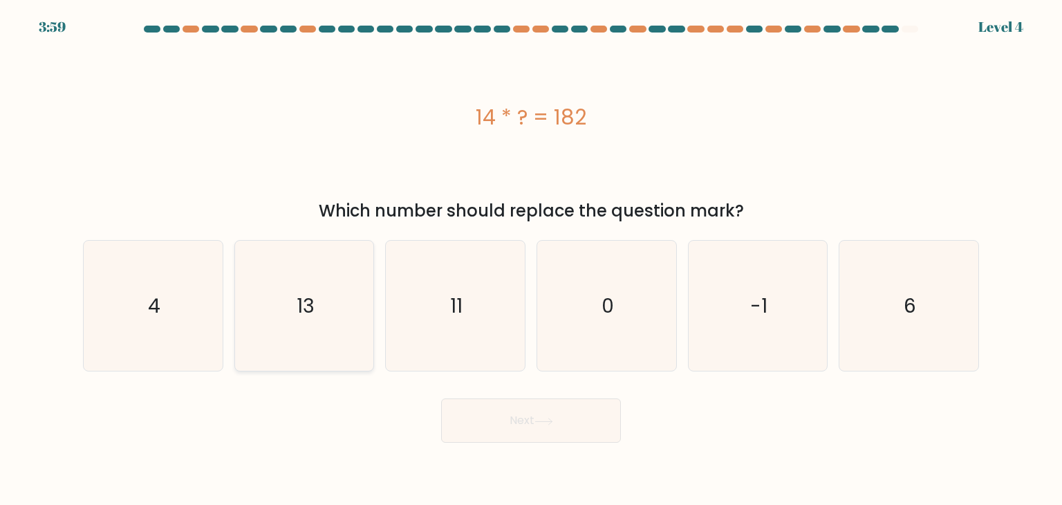
drag, startPoint x: 296, startPoint y: 304, endPoint x: 306, endPoint y: 305, distance: 9.7
click at [296, 304] on icon "13" at bounding box center [304, 306] width 130 height 130
click at [531, 259] on input "b. 13" at bounding box center [531, 255] width 1 height 7
radio input "true"
click at [480, 449] on body "3:59 Level 4 a." at bounding box center [531, 252] width 1062 height 505
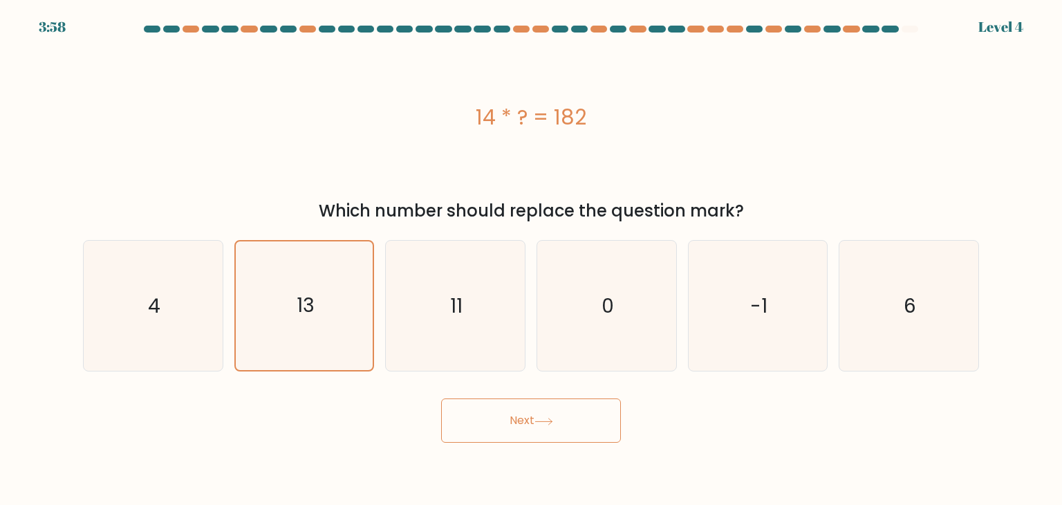
click at [494, 422] on button "Next" at bounding box center [531, 420] width 180 height 44
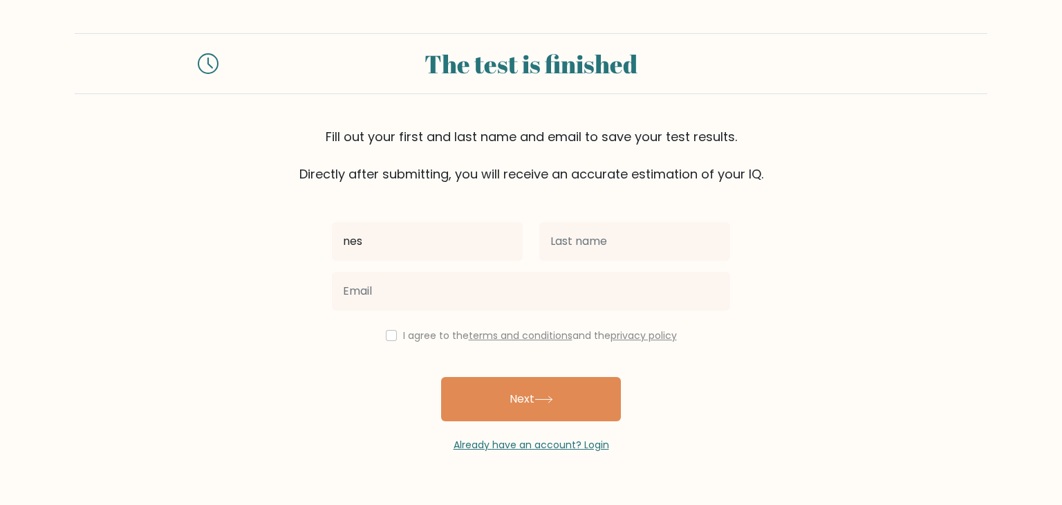
type input "nes"
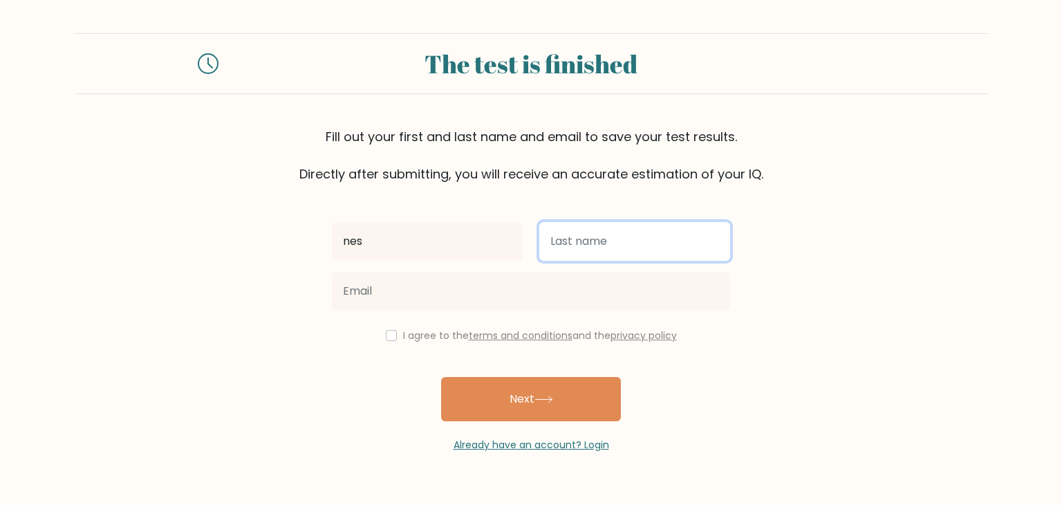
click at [579, 243] on input "text" at bounding box center [634, 241] width 191 height 39
type input "g"
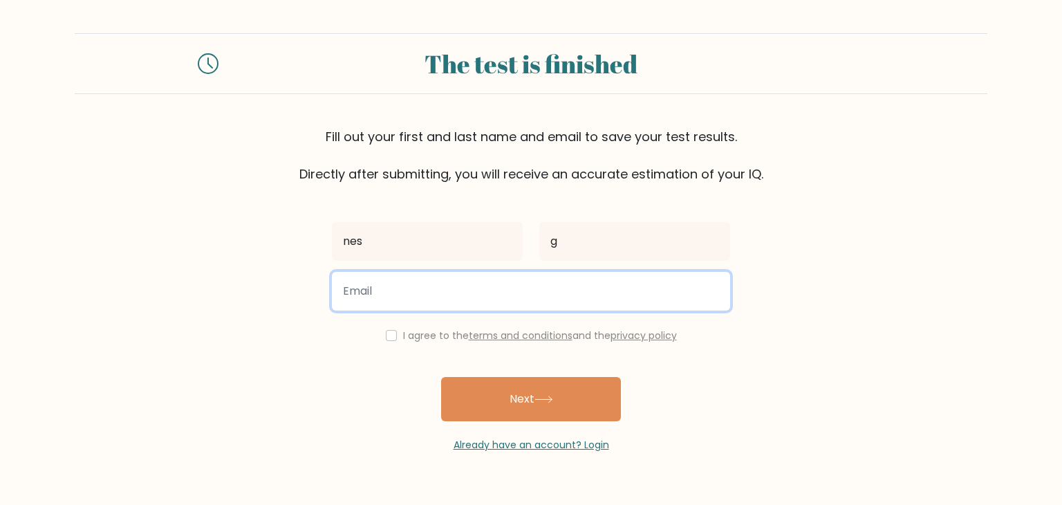
click at [528, 290] on input "email" at bounding box center [531, 291] width 398 height 39
type input "hgualin@yahoo.com"
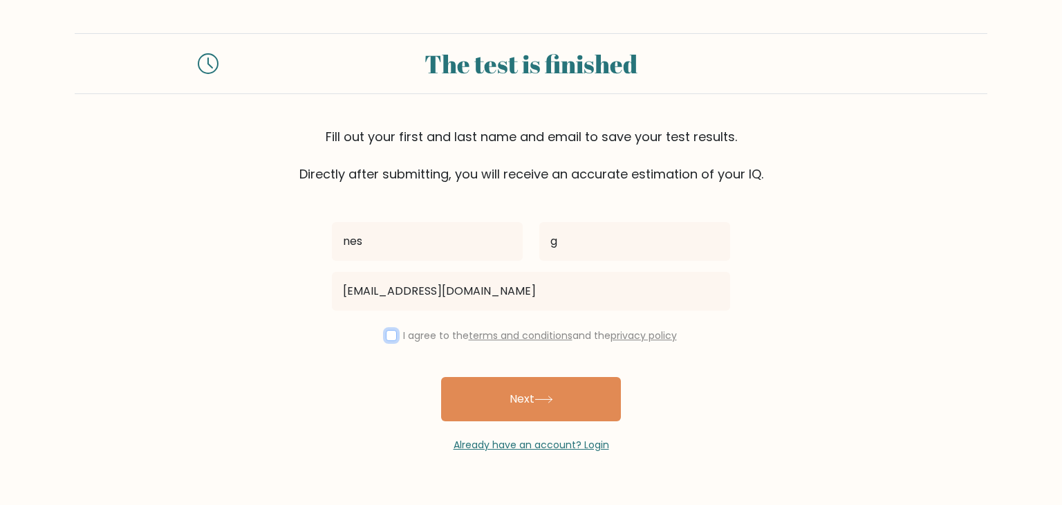
click at [386, 336] on input "checkbox" at bounding box center [391, 335] width 11 height 11
checkbox input "true"
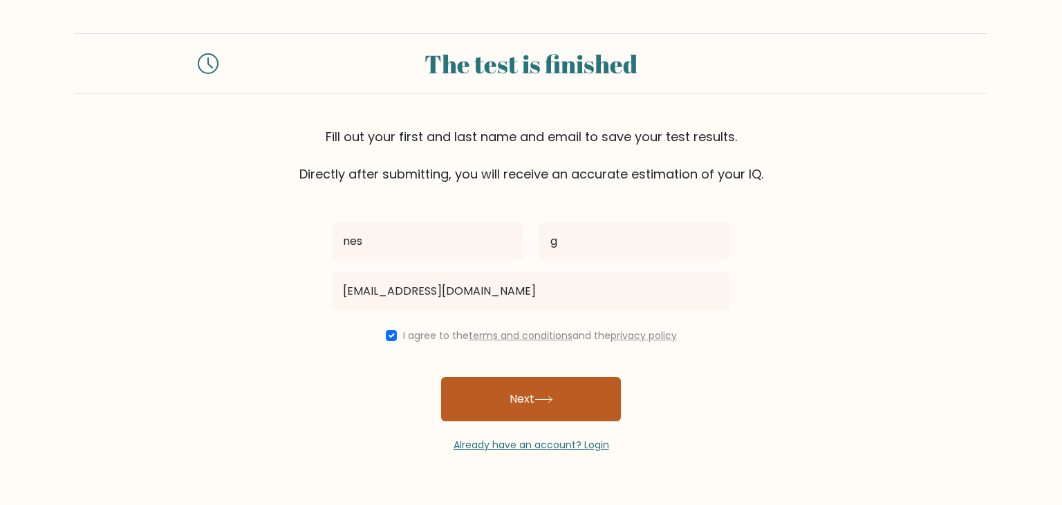
click at [490, 402] on button "Next" at bounding box center [531, 399] width 180 height 44
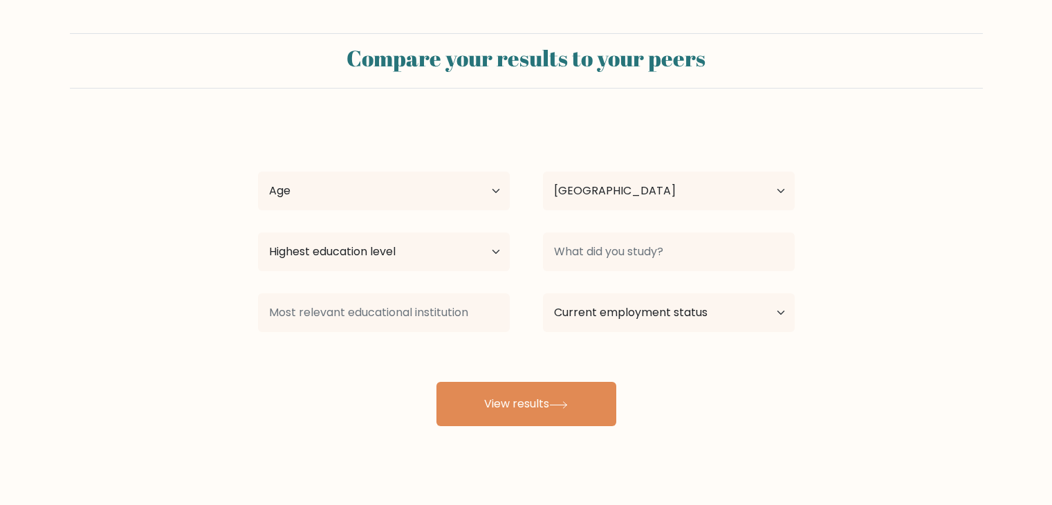
select select "PH"
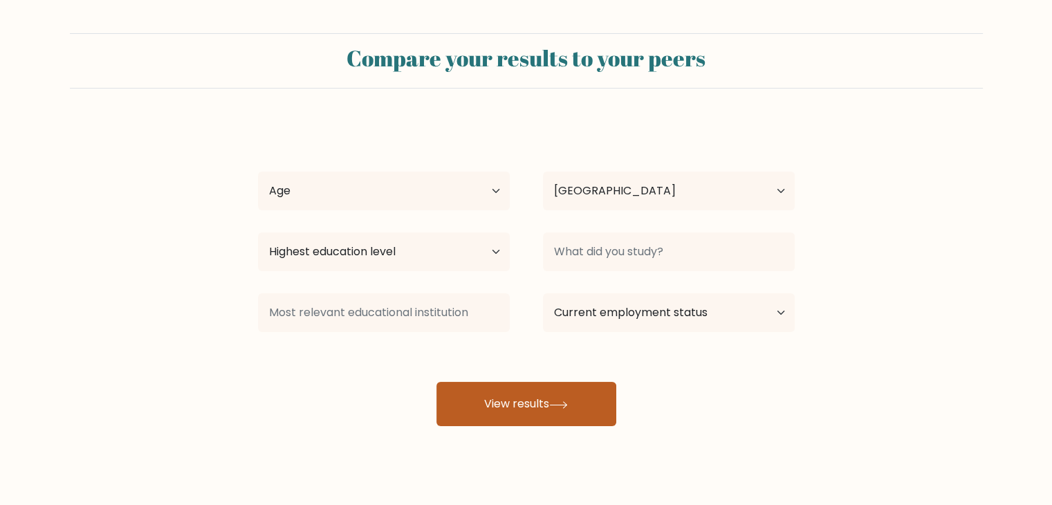
click at [579, 405] on button "View results" at bounding box center [526, 404] width 180 height 44
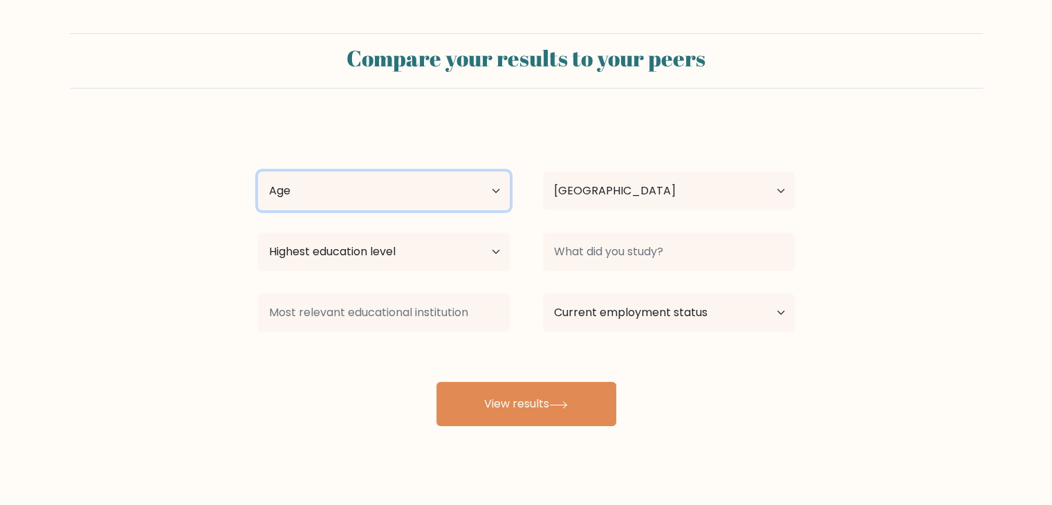
click at [506, 190] on select "Age Under [DEMOGRAPHIC_DATA] [DEMOGRAPHIC_DATA] [DEMOGRAPHIC_DATA] [DEMOGRAPHIC…" at bounding box center [384, 190] width 252 height 39
select select "35_44"
click at [258, 171] on select "Age Under [DEMOGRAPHIC_DATA] [DEMOGRAPHIC_DATA] [DEMOGRAPHIC_DATA] [DEMOGRAPHIC…" at bounding box center [384, 190] width 252 height 39
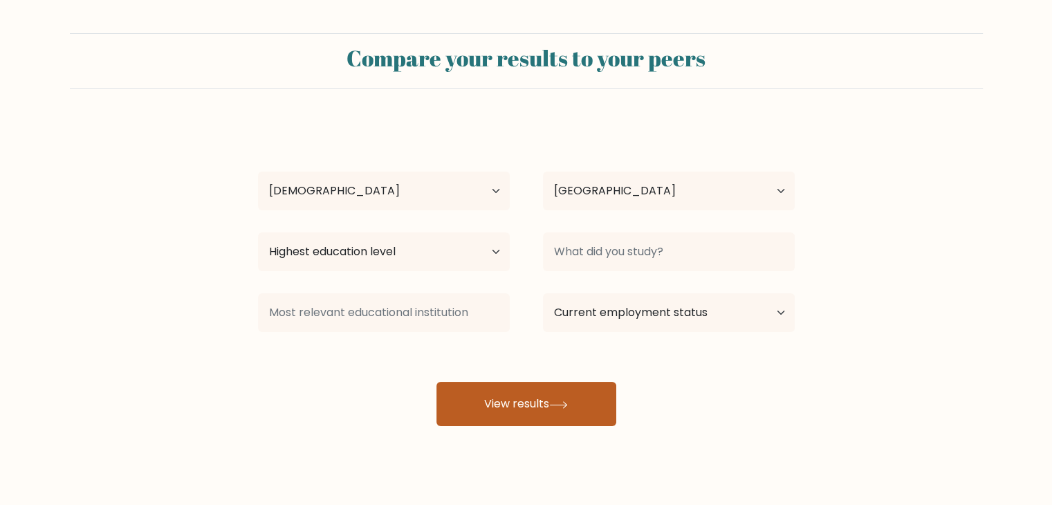
click at [539, 409] on button "View results" at bounding box center [526, 404] width 180 height 44
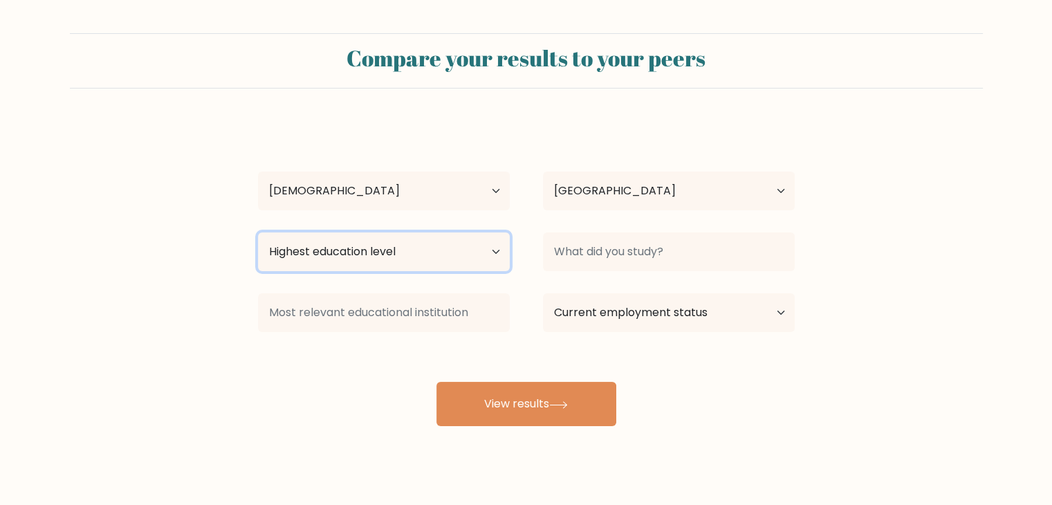
click at [490, 255] on select "Highest education level No schooling Primary Lower Secondary Upper Secondary Oc…" at bounding box center [384, 251] width 252 height 39
select select "bachelors_degree"
click at [258, 232] on select "Highest education level No schooling Primary Lower Secondary Upper Secondary Oc…" at bounding box center [384, 251] width 252 height 39
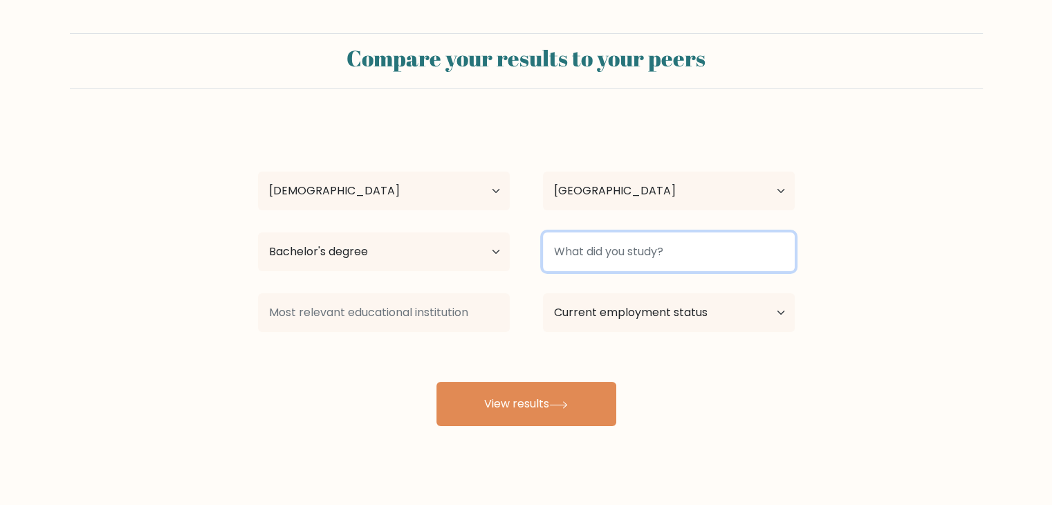
click at [631, 261] on input at bounding box center [669, 251] width 252 height 39
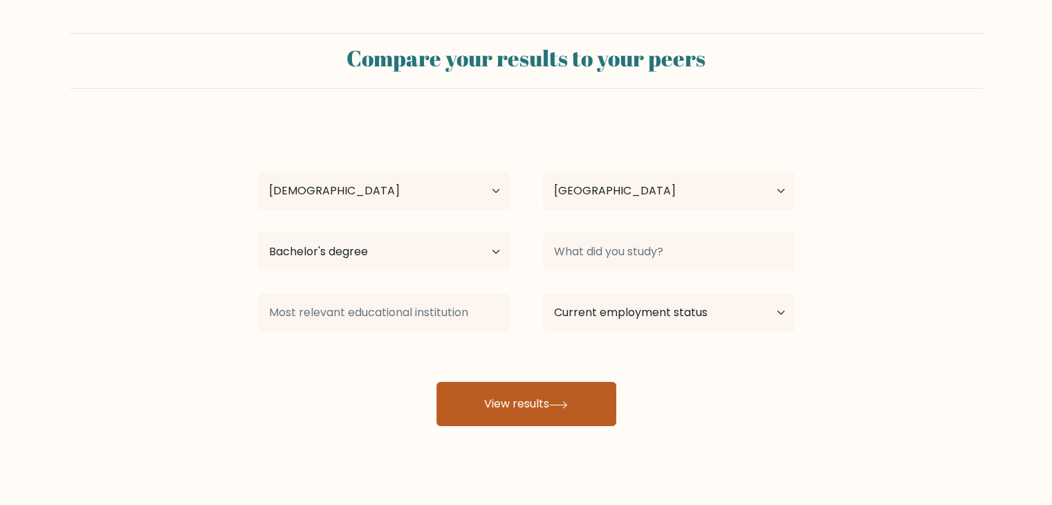
click at [566, 402] on icon at bounding box center [558, 404] width 17 height 6
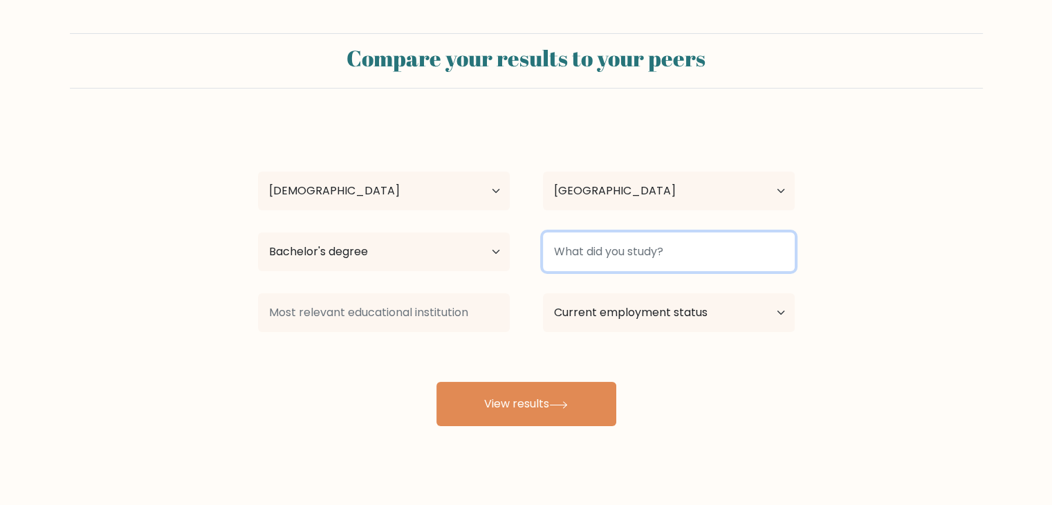
click at [626, 252] on input at bounding box center [669, 251] width 252 height 39
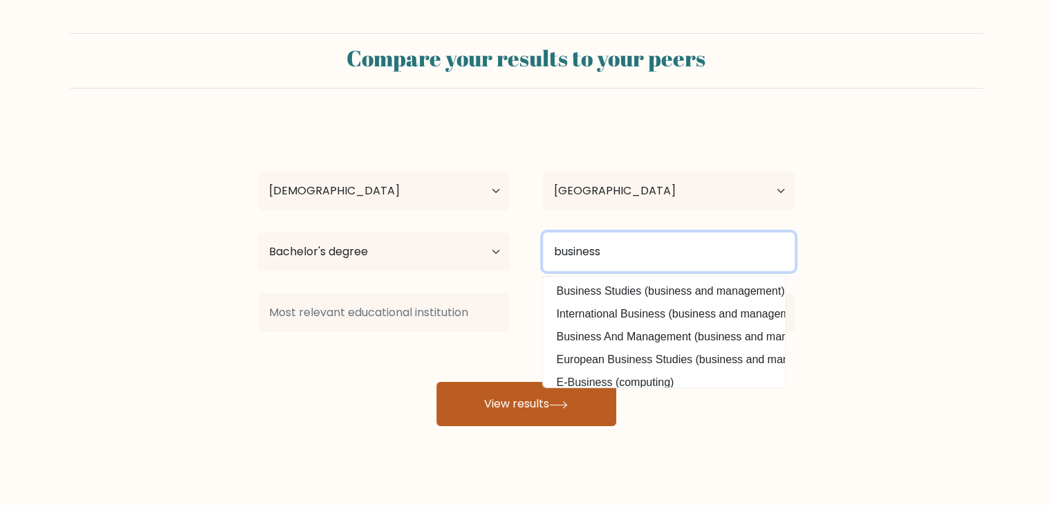
type input "business"
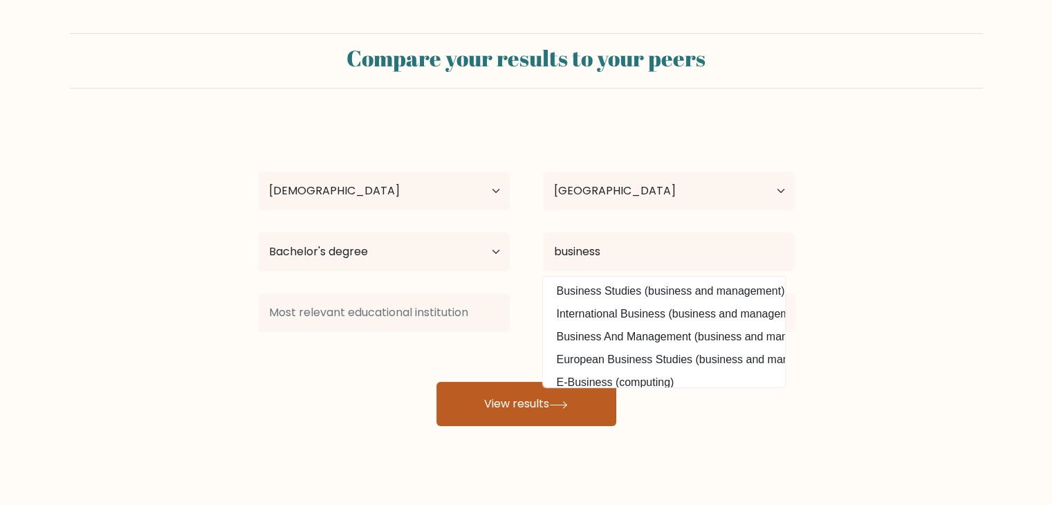
click at [456, 399] on button "View results" at bounding box center [526, 404] width 180 height 44
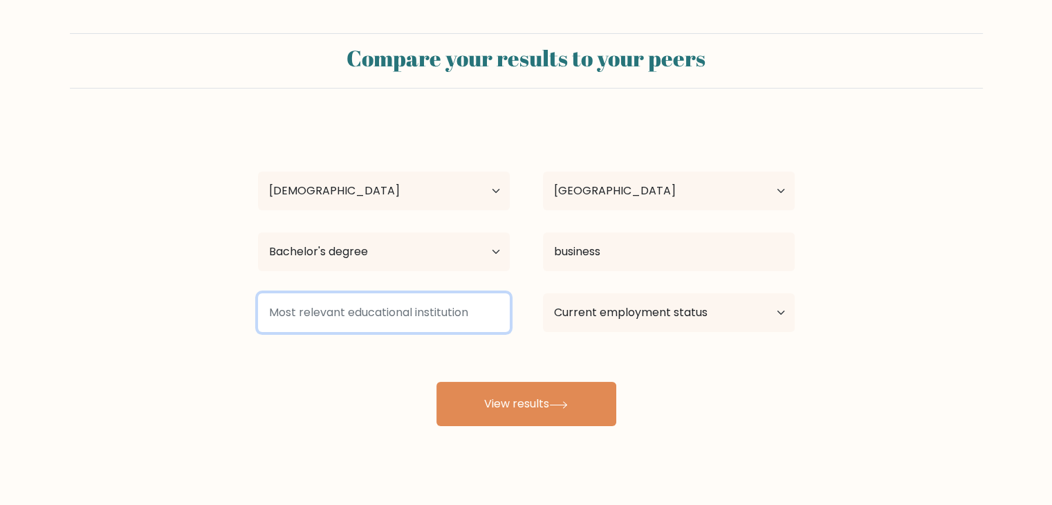
click at [467, 324] on input at bounding box center [384, 312] width 252 height 39
type input "xu"
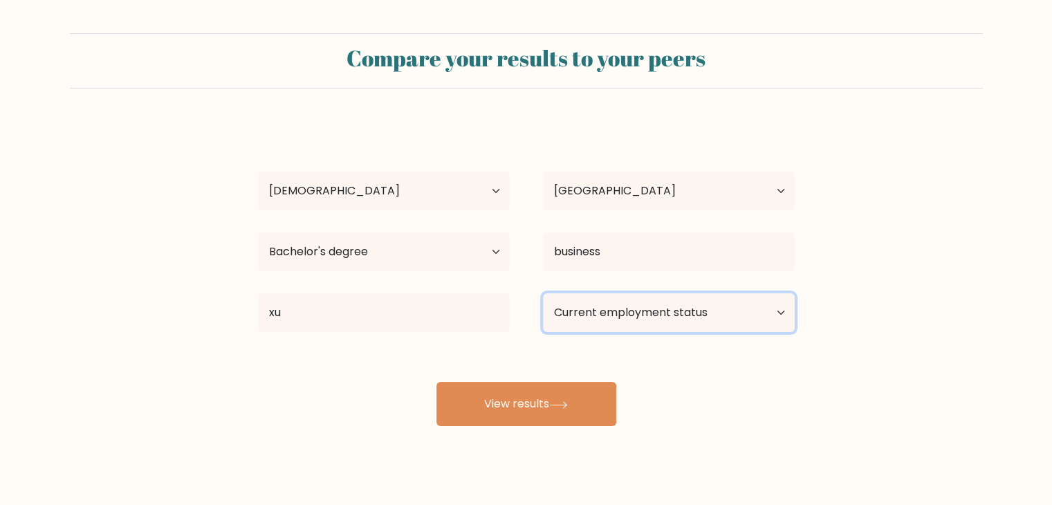
click at [689, 319] on select "Current employment status Employed Student Retired Other / prefer not to answer" at bounding box center [669, 312] width 252 height 39
click at [543, 293] on select "Current employment status Employed Student Retired Other / prefer not to answer" at bounding box center [669, 312] width 252 height 39
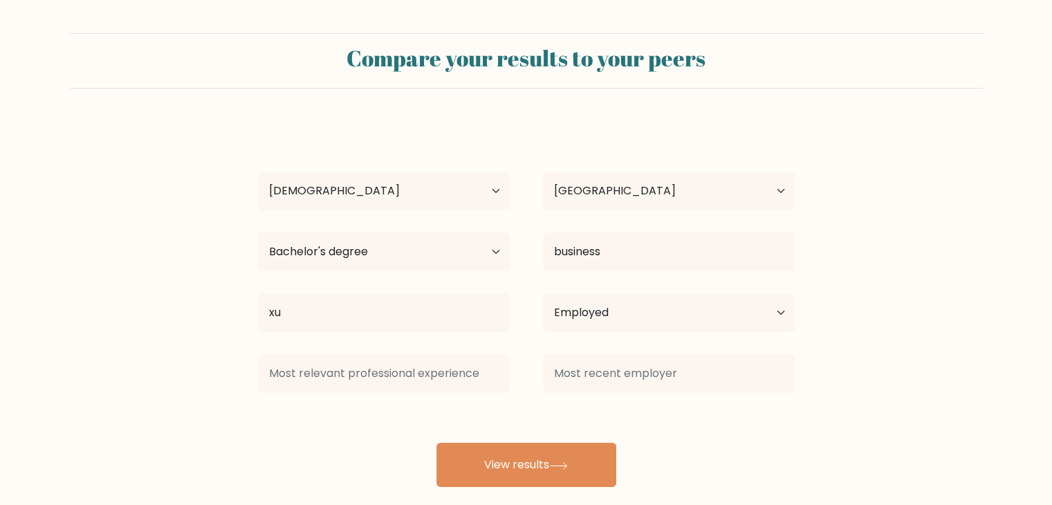
click at [507, 408] on div "nes g Age Under 18 years old 18-24 years old 25-34 years old 35-44 years old 45…" at bounding box center [526, 304] width 553 height 365
click at [604, 313] on select "Current employment status Employed Student Retired Other / prefer not to answer" at bounding box center [669, 312] width 252 height 39
select select "other"
click at [543, 293] on select "Current employment status Employed Student Retired Other / prefer not to answer" at bounding box center [669, 312] width 252 height 39
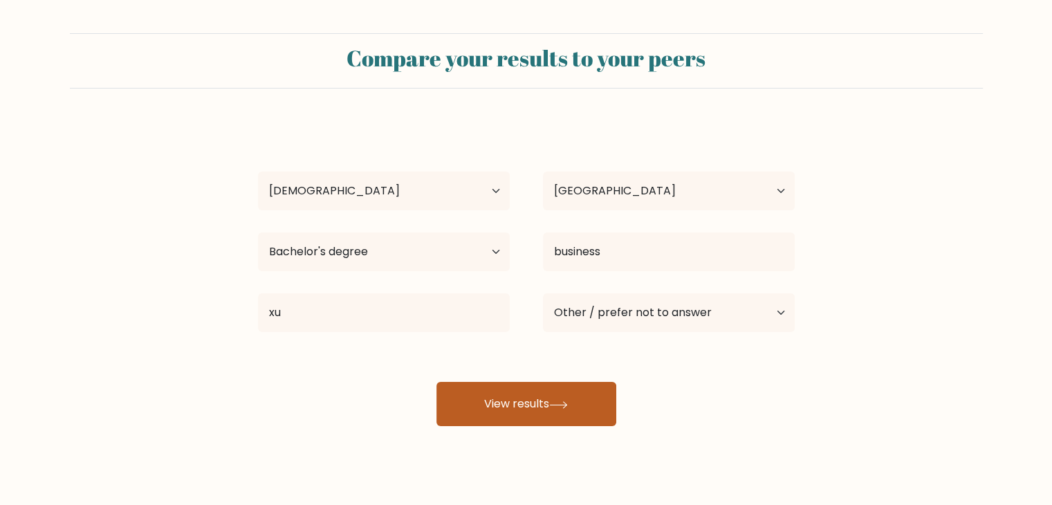
click at [542, 413] on button "View results" at bounding box center [526, 404] width 180 height 44
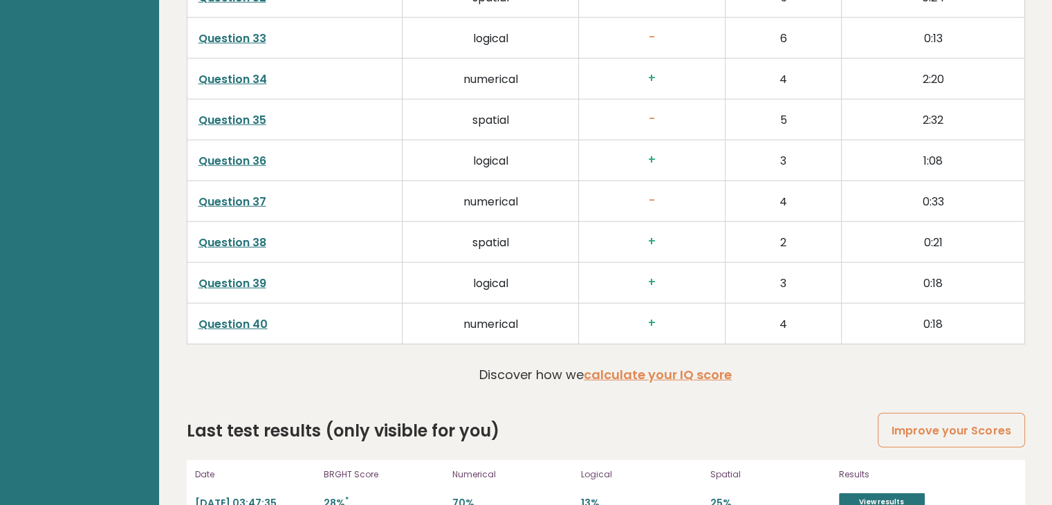
scroll to position [3515, 0]
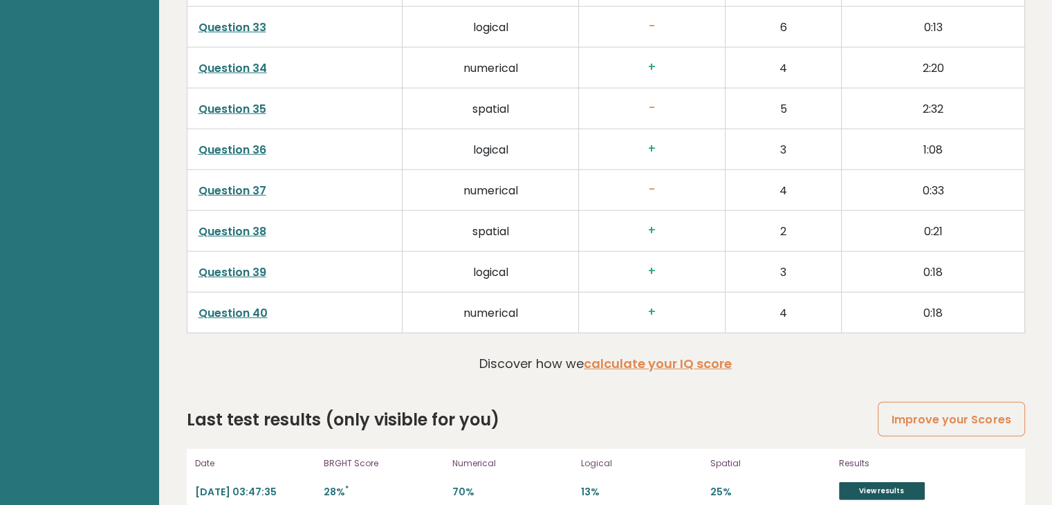
click at [904, 482] on link "View results" at bounding box center [882, 491] width 86 height 18
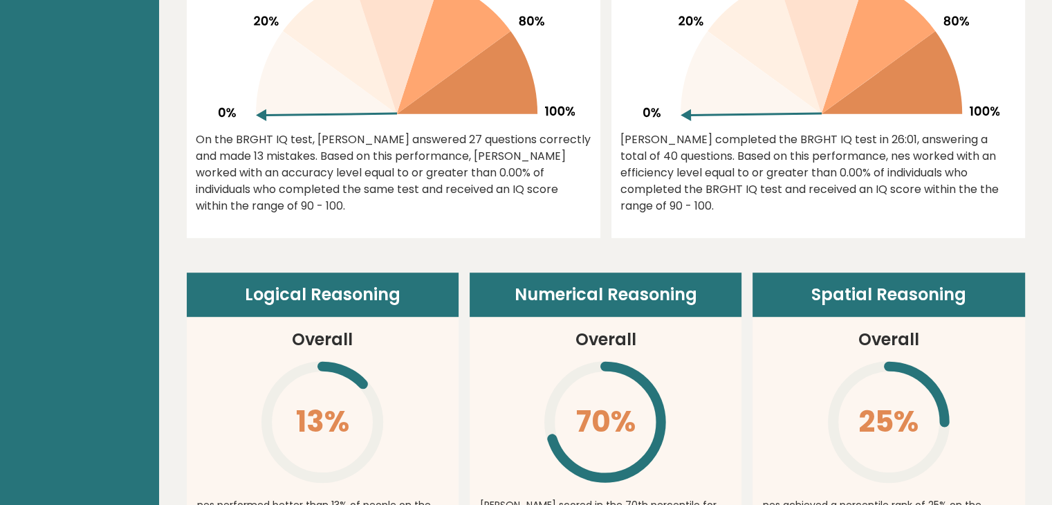
scroll to position [0, 0]
